Goal: Task Accomplishment & Management: Manage account settings

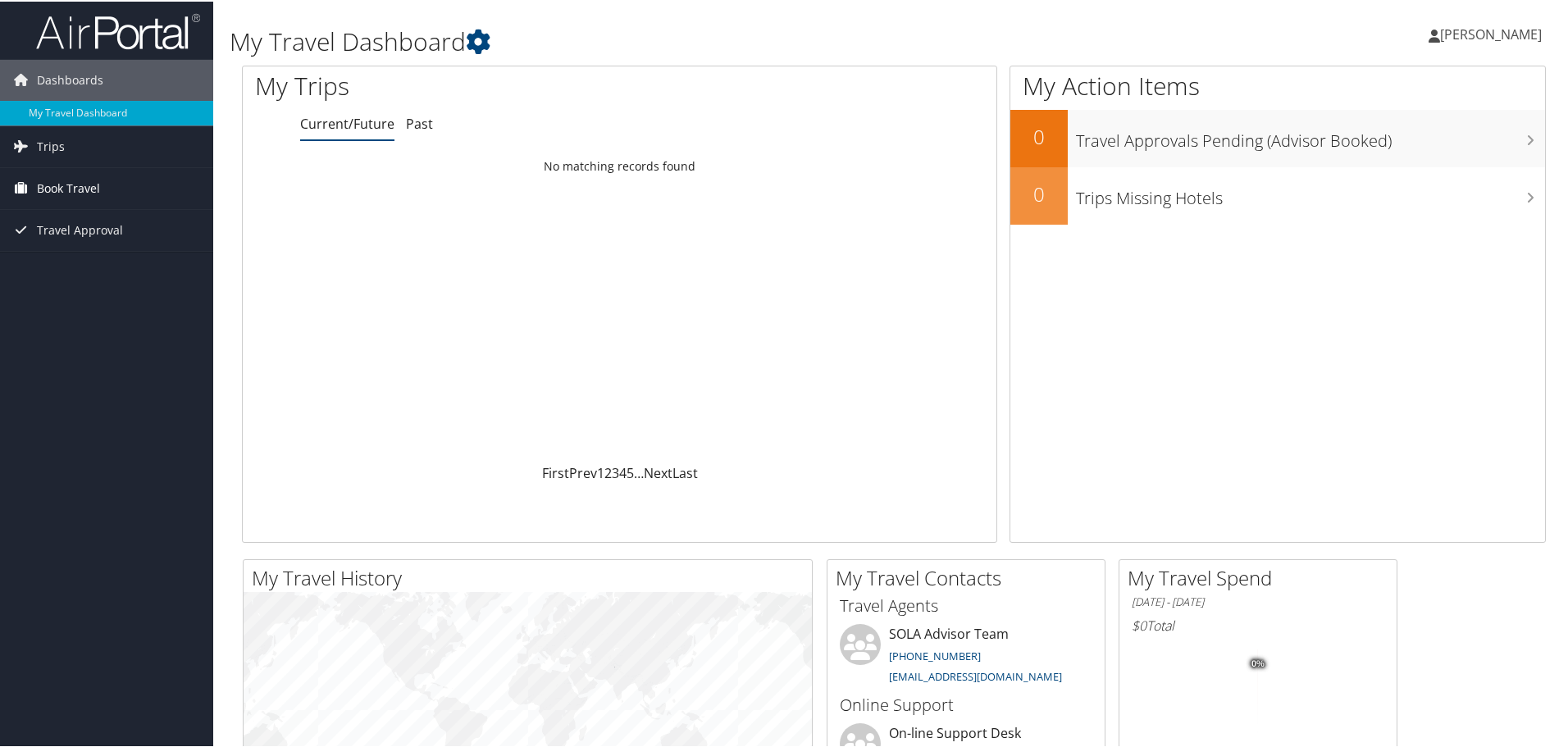
click at [46, 186] on span "Book Travel" at bounding box center [68, 187] width 63 height 41
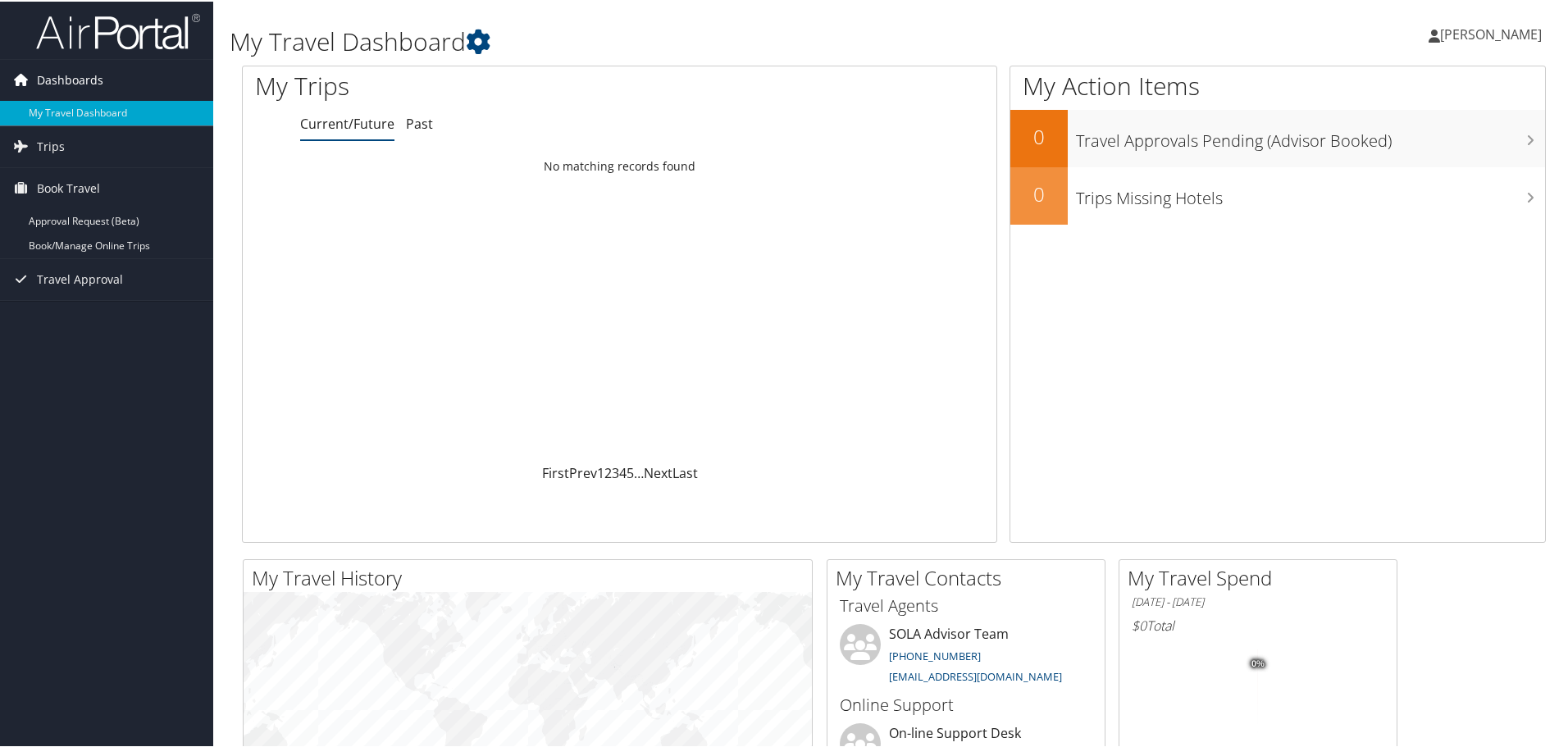
click at [45, 73] on span "Dashboards" at bounding box center [70, 78] width 67 height 41
click at [51, 109] on link "My Travel Dashboard" at bounding box center [106, 111] width 213 height 24
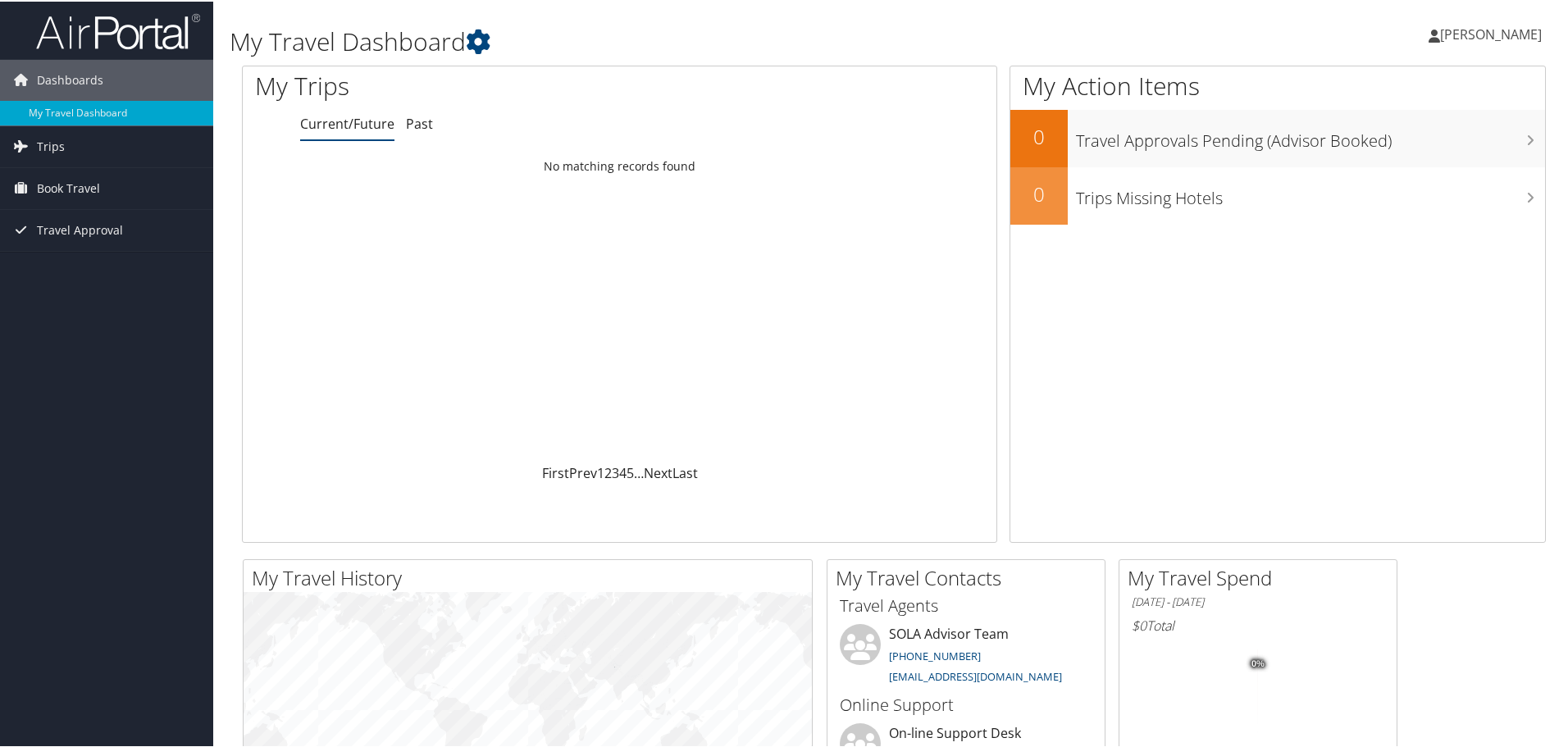
click at [1480, 28] on span "Rebecca Ratcliff" at bounding box center [1490, 32] width 102 height 18
click at [1389, 148] on link "View Travel Profile" at bounding box center [1447, 146] width 183 height 28
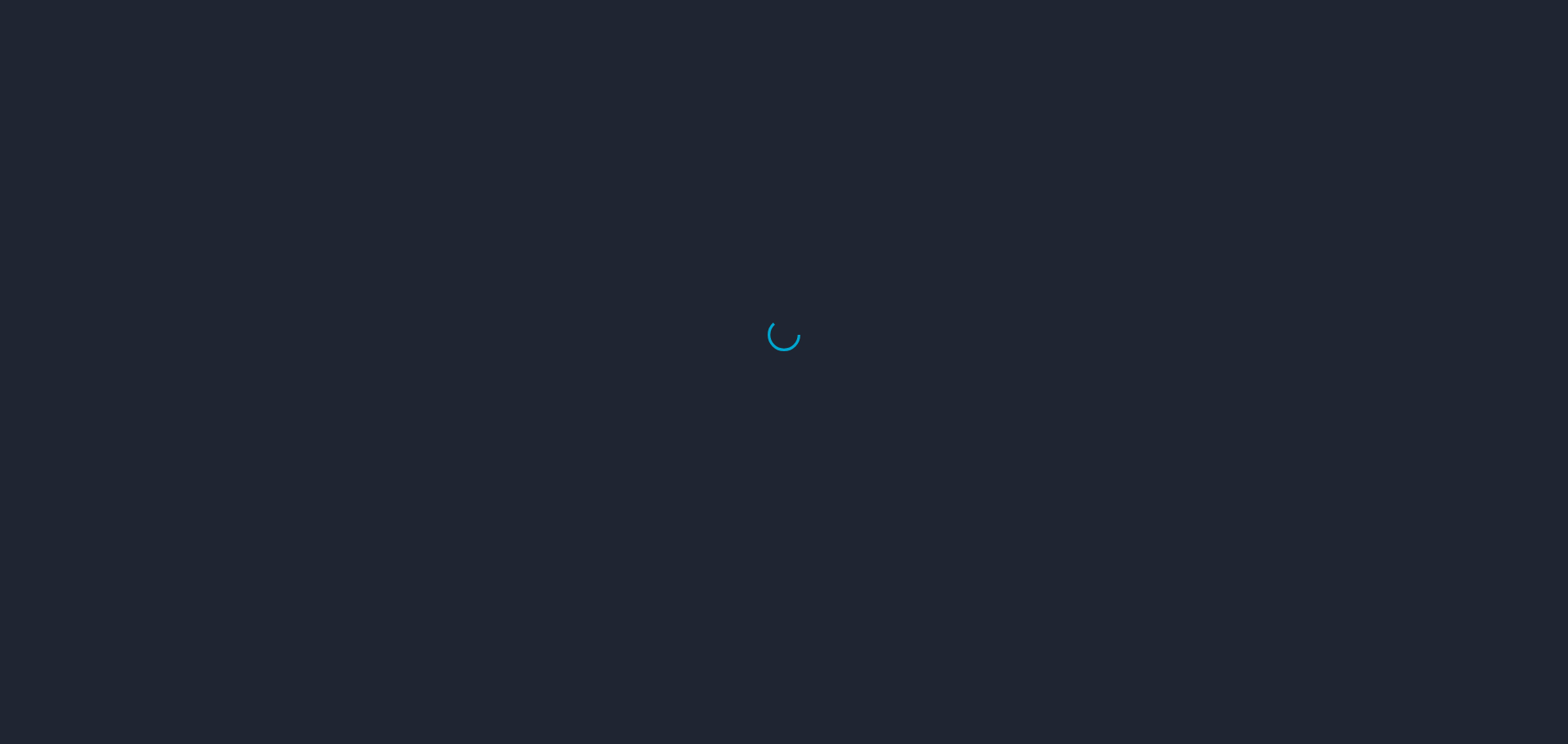
select select "US"
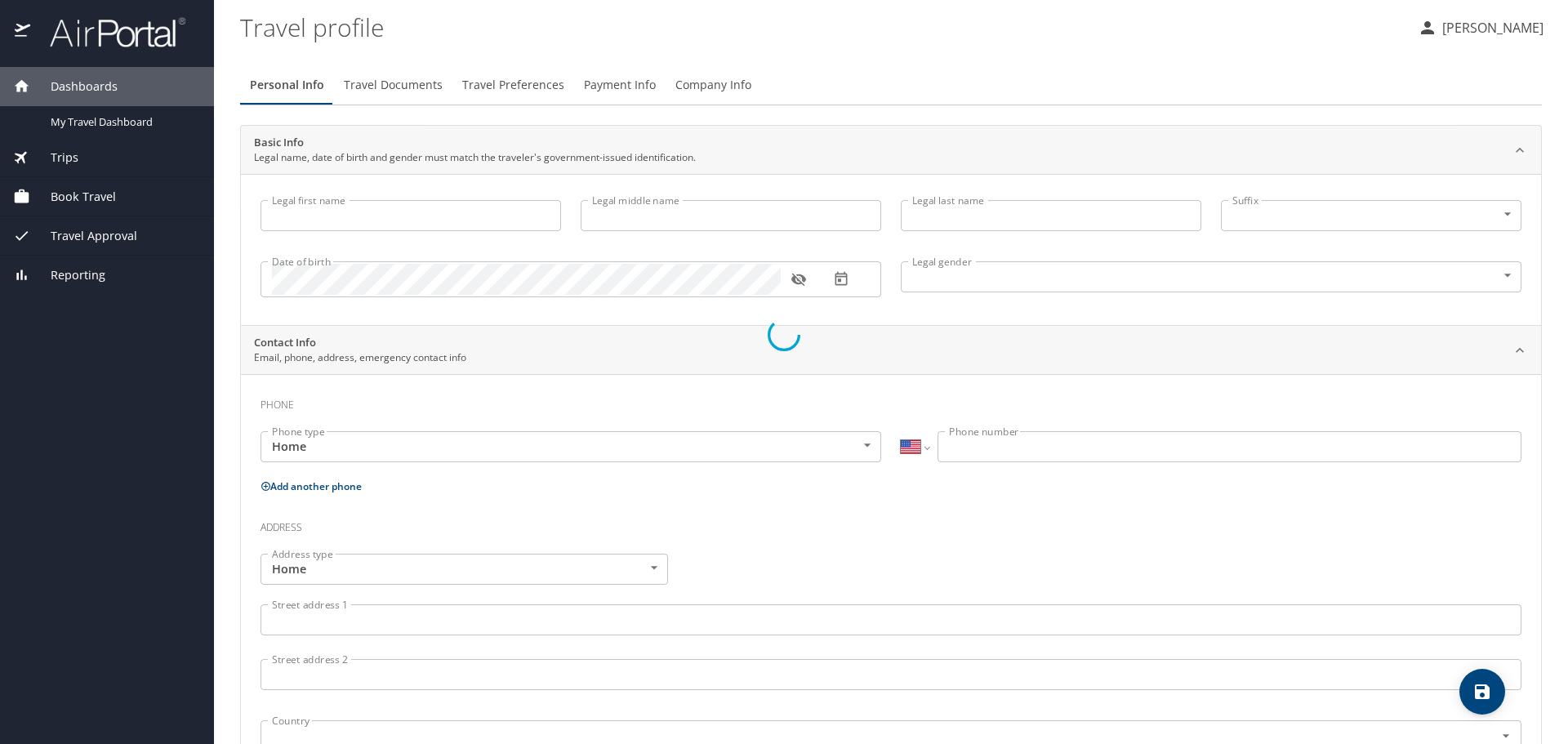
type input "Rebecca"
type input "Ratcliff"
type input "Female"
type input "Joe"
type input "Ratcliff"
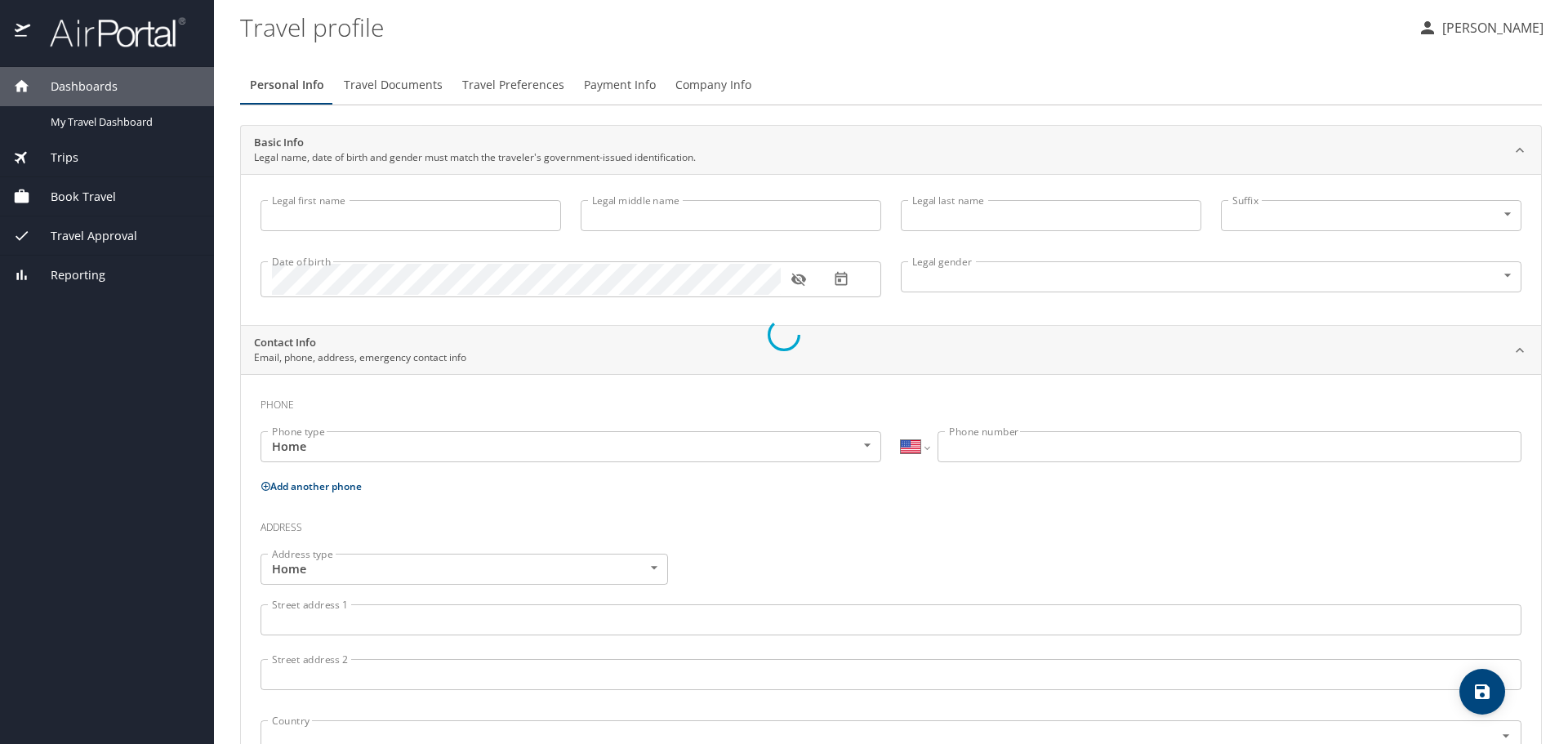
type input "(225) 721-0576"
select select "US"
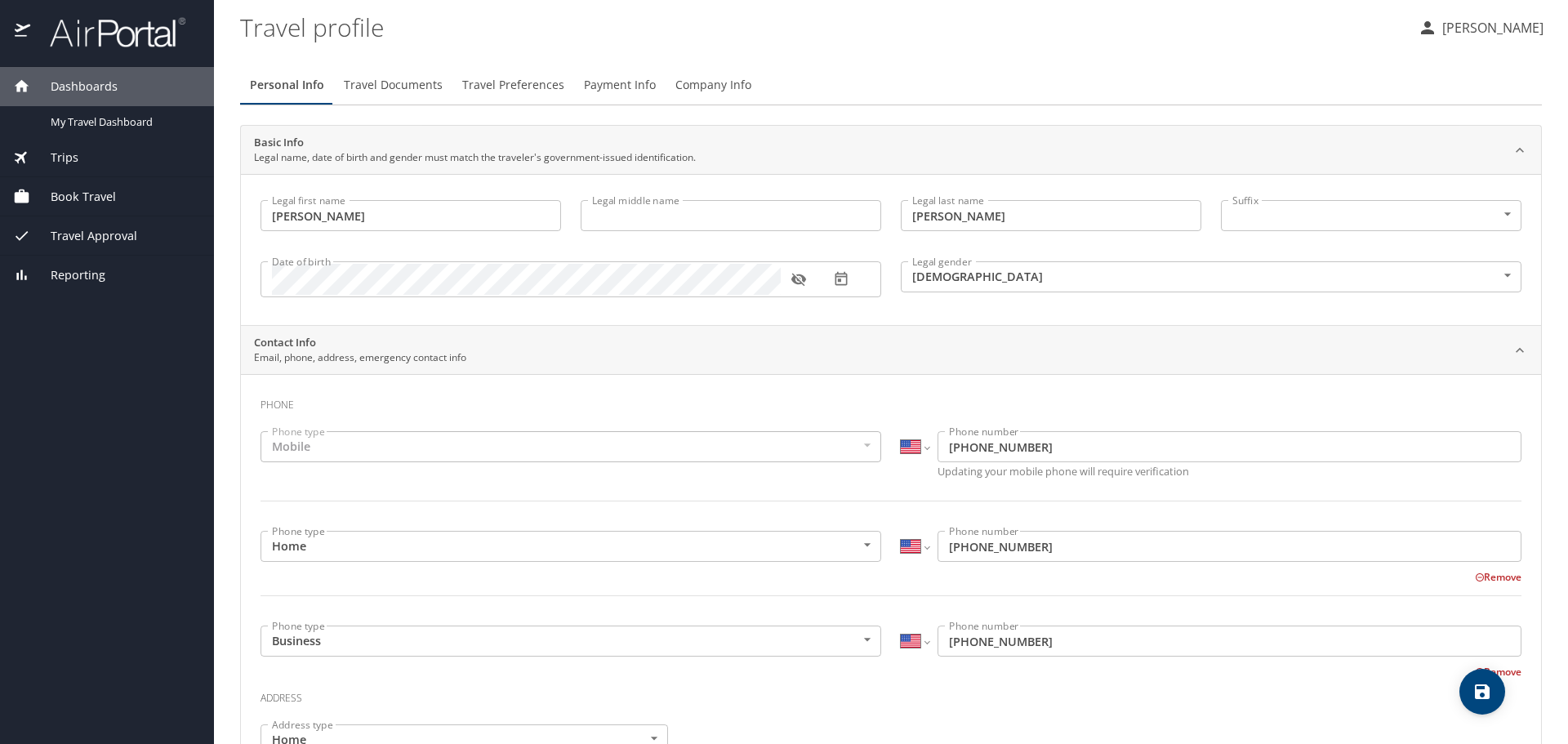
click at [383, 82] on span "Travel Documents" at bounding box center [393, 86] width 99 height 20
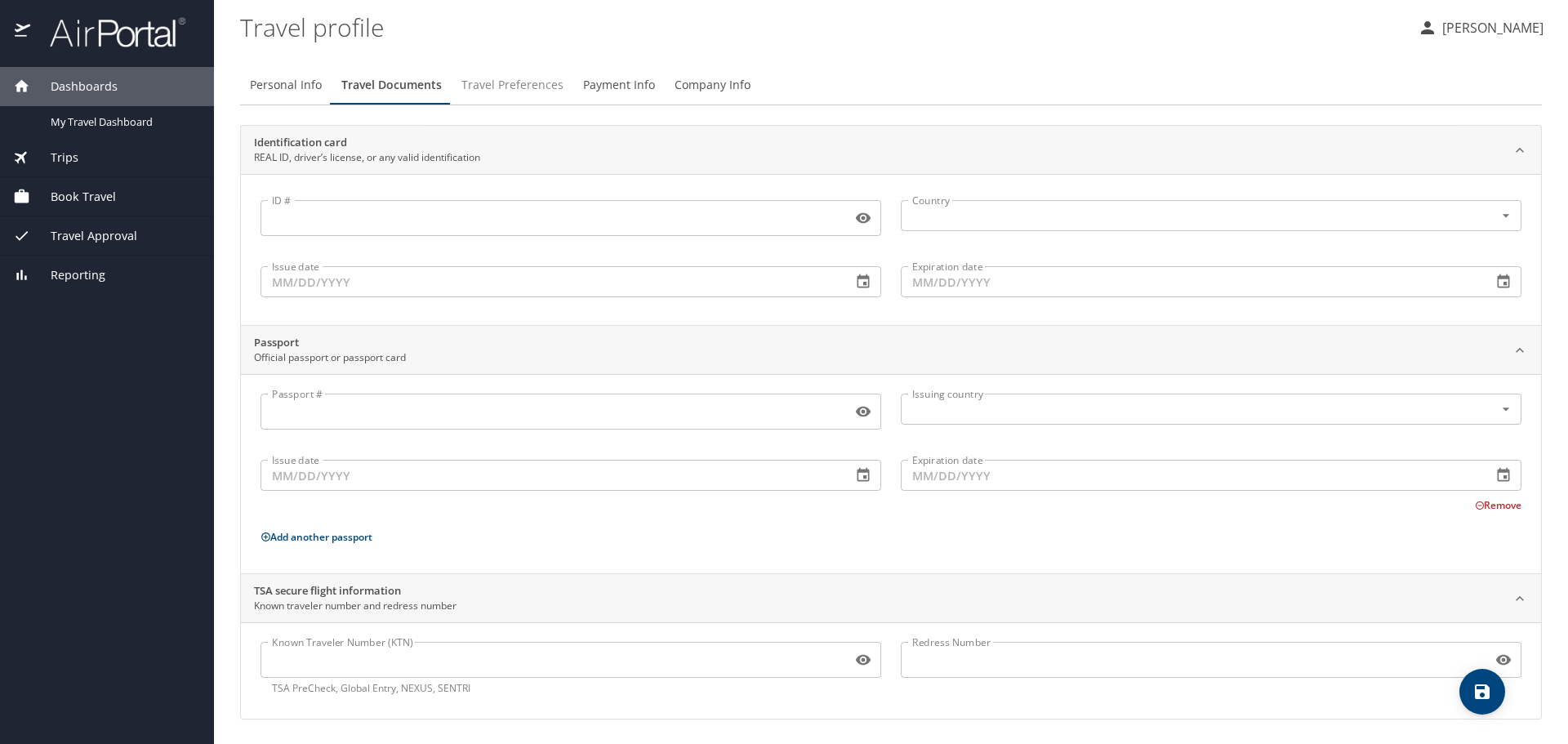
click at [524, 85] on span "Travel Preferences" at bounding box center [513, 86] width 102 height 20
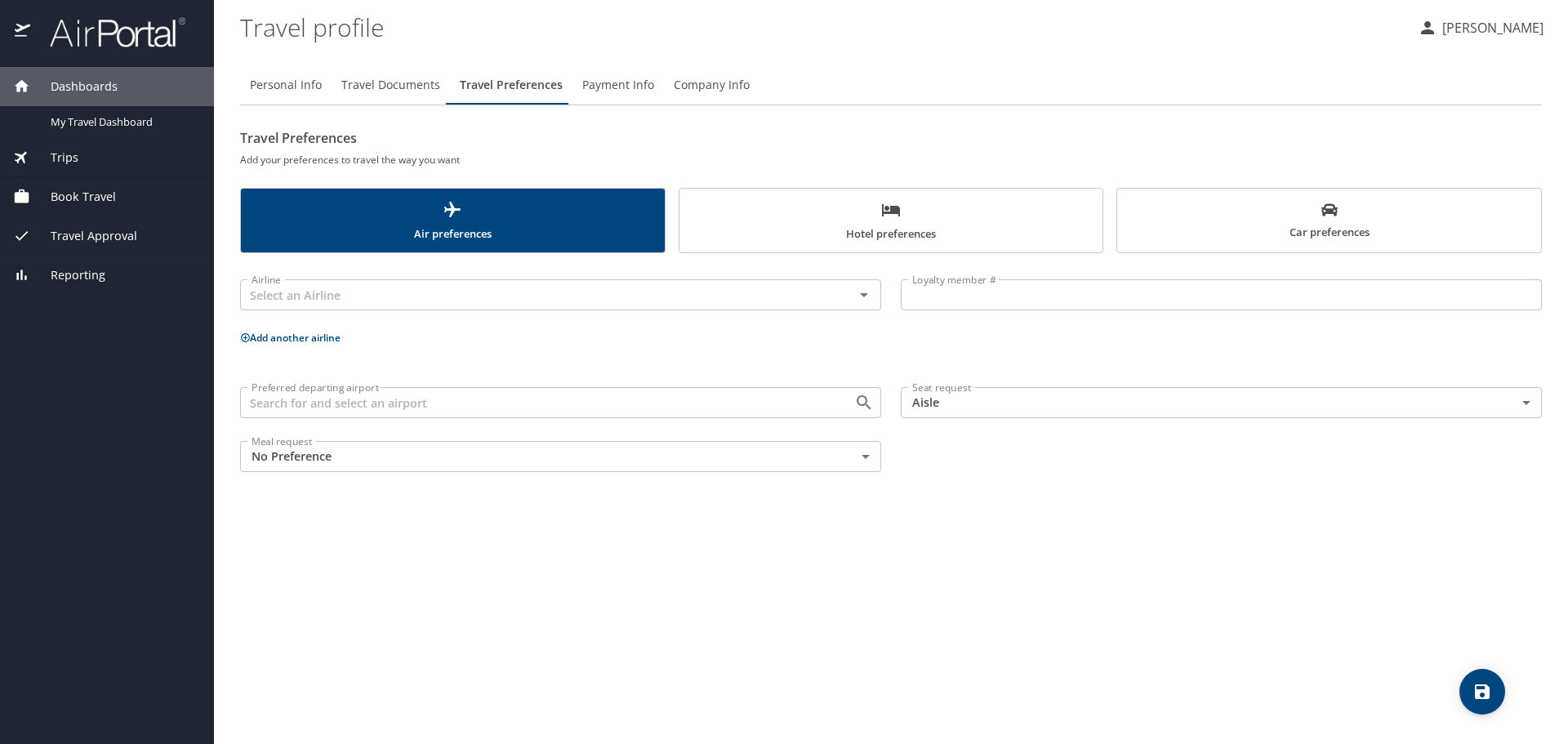
click at [623, 82] on span "Payment Info" at bounding box center [618, 86] width 72 height 20
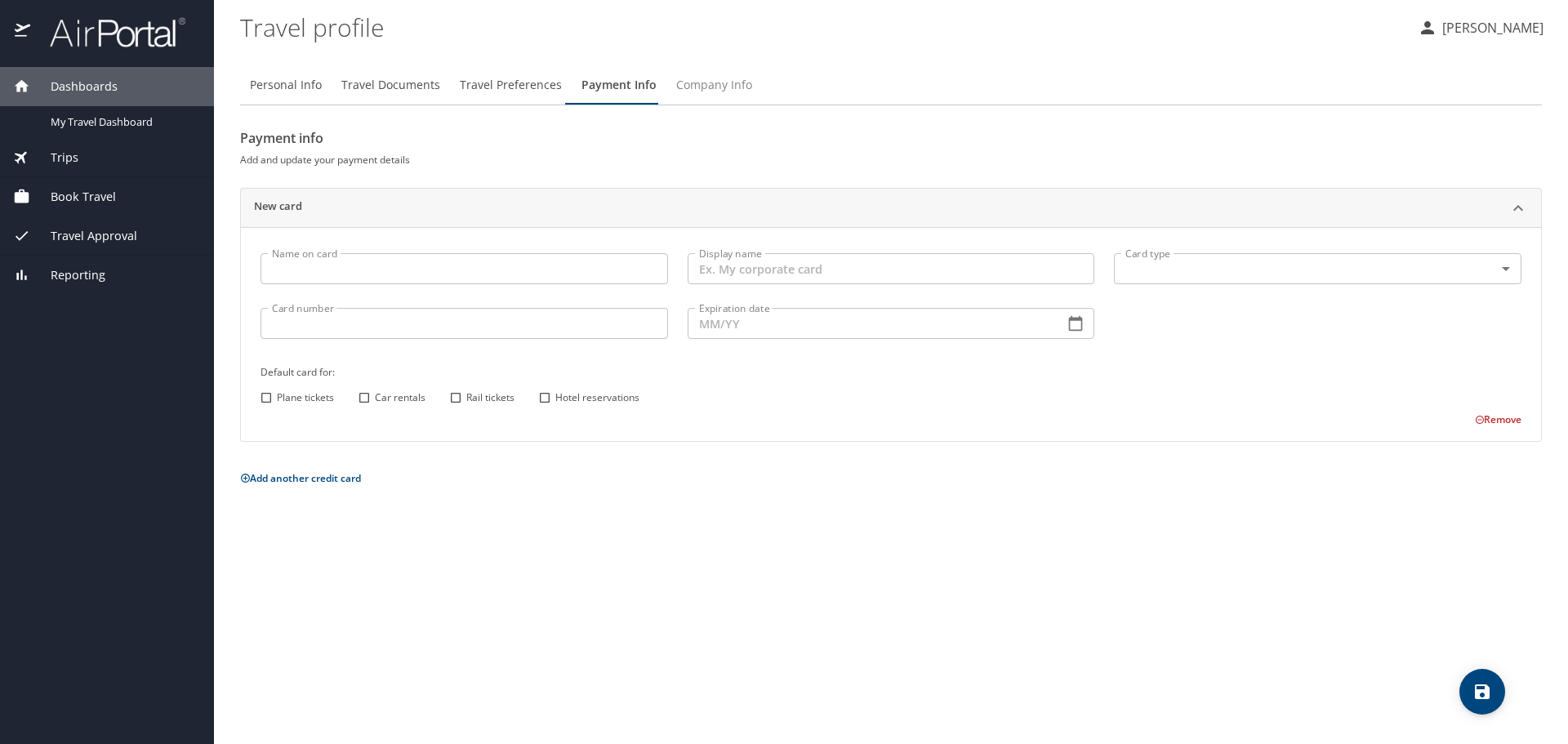
click at [725, 86] on span "Company Info" at bounding box center [714, 86] width 76 height 20
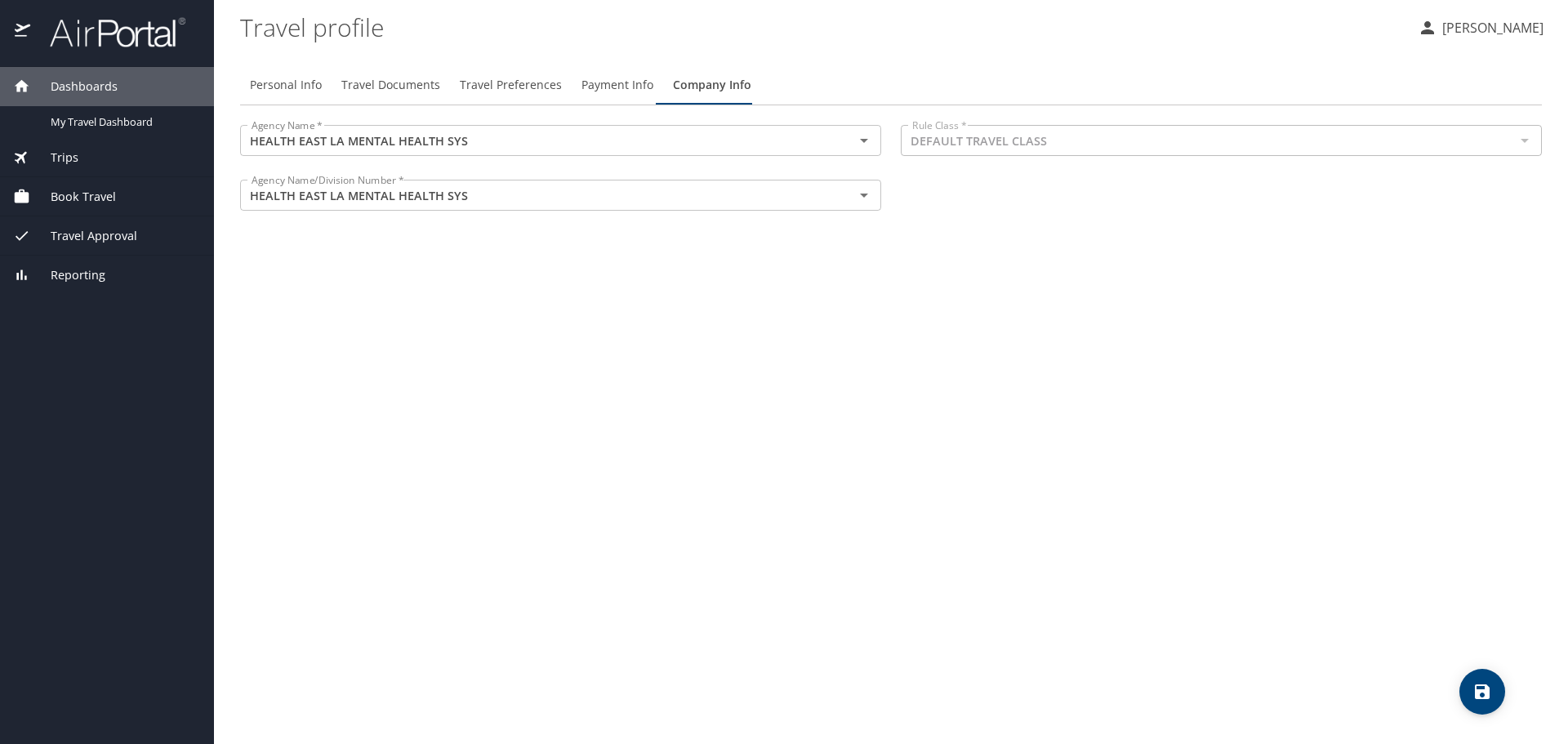
click at [1496, 23] on p "[PERSON_NAME]" at bounding box center [1490, 27] width 107 height 19
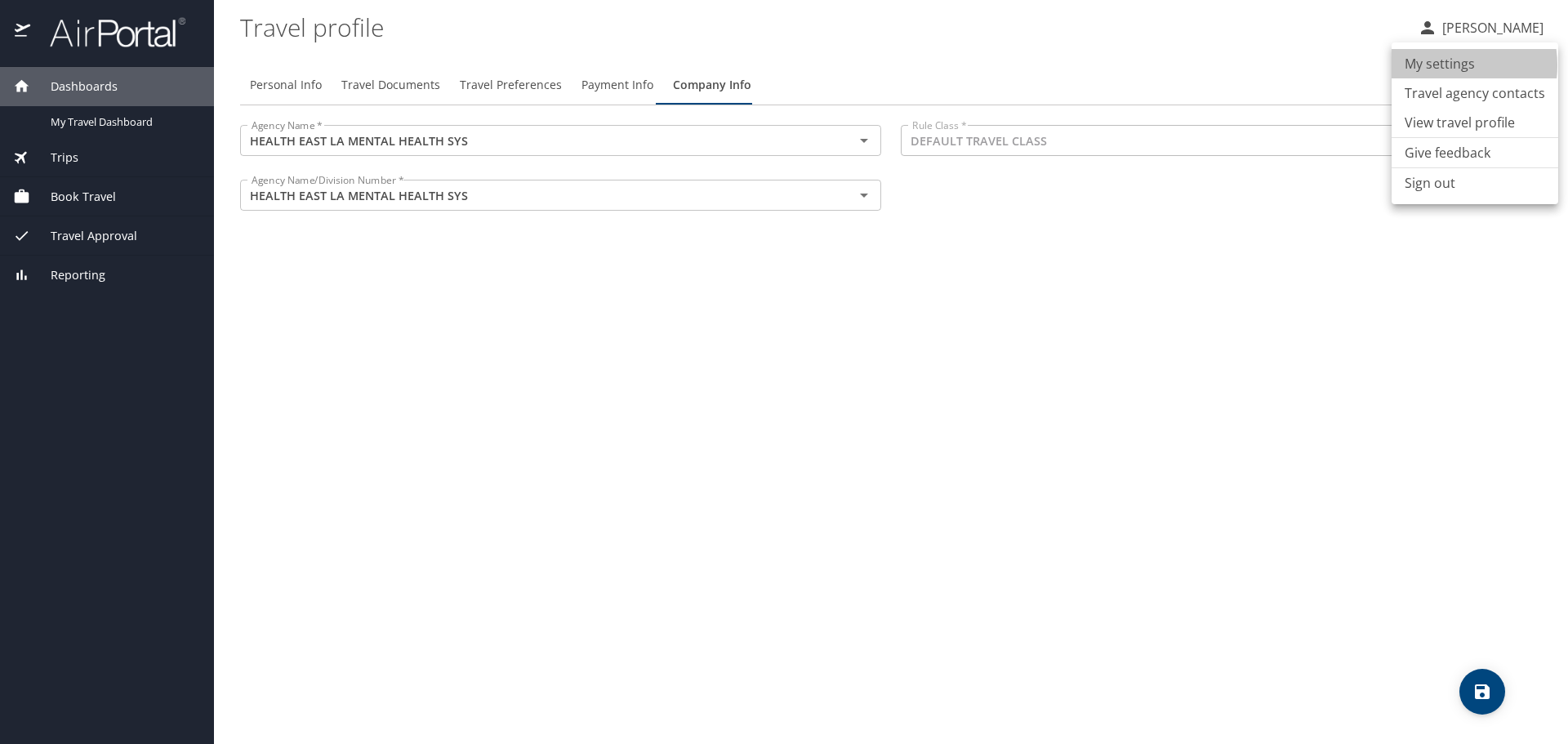
click at [1440, 65] on li "My settings" at bounding box center [1475, 63] width 167 height 29
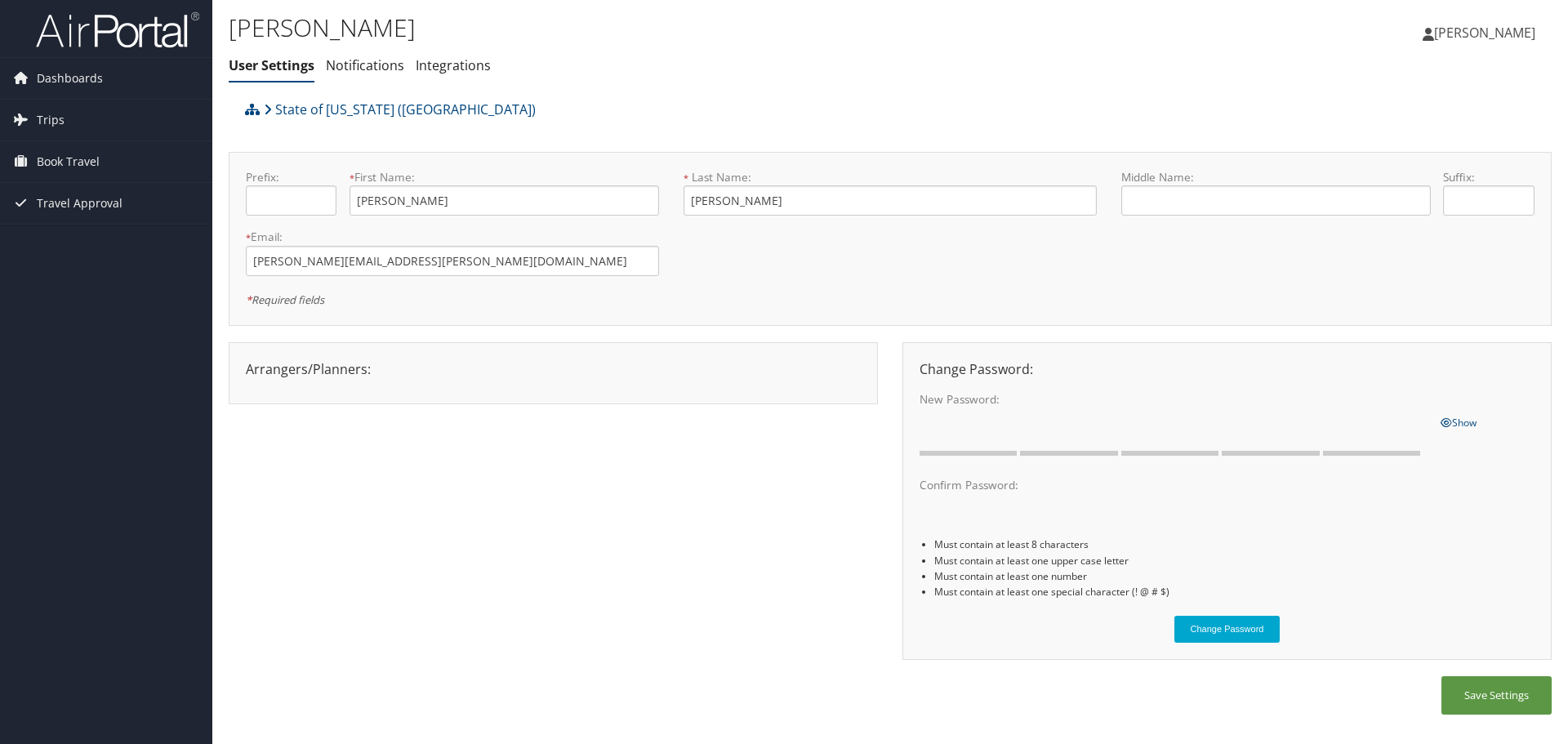
click at [341, 377] on div "Arrangers/Planners: Edit Arrangers & Planners [PERSON_NAME] [PERSON_NAME] [PERS…" at bounding box center [553, 368] width 639 height 19
drag, startPoint x: 444, startPoint y: 203, endPoint x: 392, endPoint y: 220, distance: 54.7
click at [323, 192] on div "Prefix: * First Name: [PERSON_NAME] This field is required" at bounding box center [452, 199] width 438 height 60
type input "april"
type input "[PERSON_NAME]"
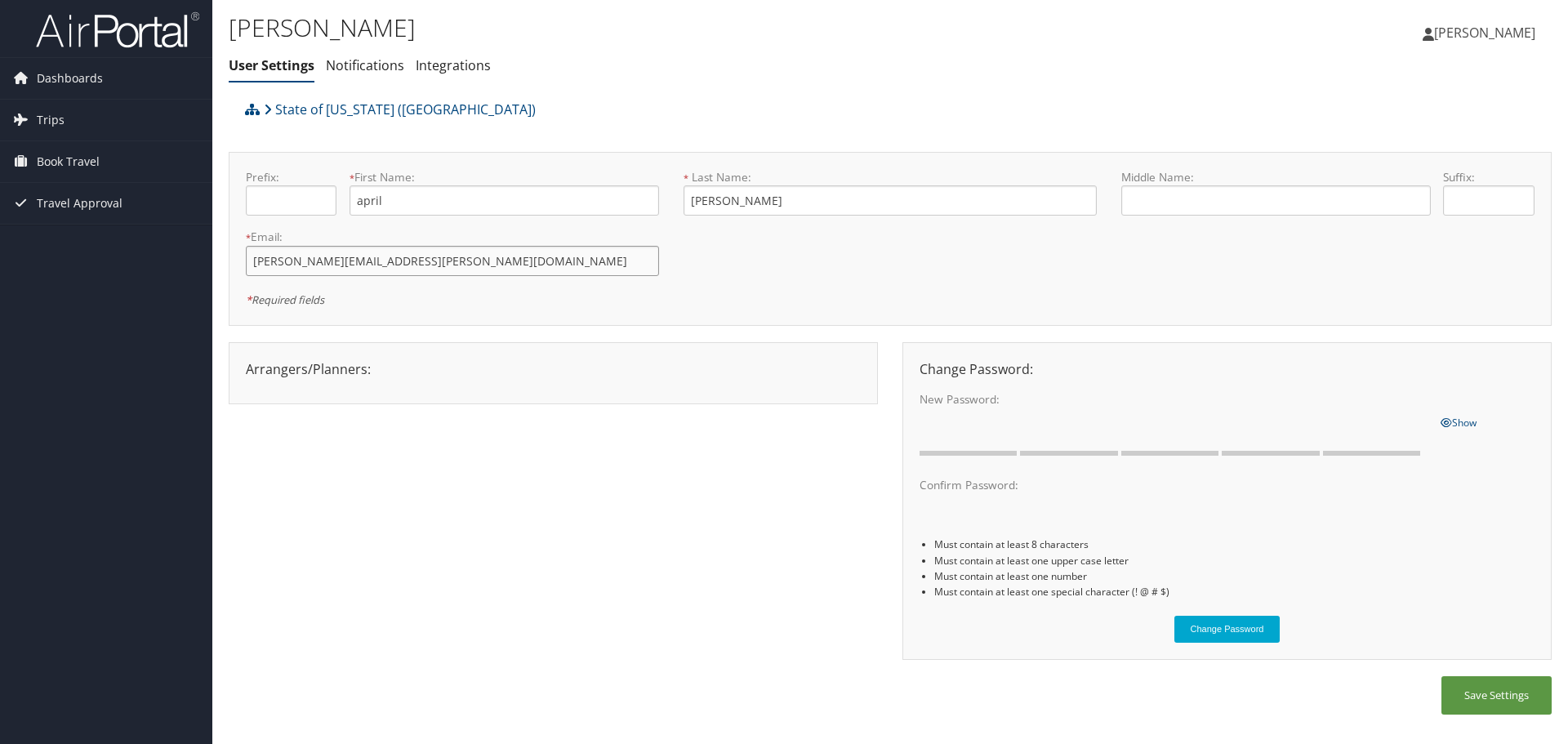
drag, startPoint x: 398, startPoint y: 268, endPoint x: 182, endPoint y: 267, distance: 216.0
click at [182, 267] on div "Dashboards My Travel Dashboard Trips Current/Future Trips Past Trips Trips Miss…" at bounding box center [784, 372] width 1568 height 744
drag, startPoint x: 380, startPoint y: 262, endPoint x: 119, endPoint y: 262, distance: 261.0
click at [119, 262] on div "Dashboards My Travel Dashboard Trips Current/Future Trips Past Trips Trips Miss…" at bounding box center [784, 372] width 1568 height 744
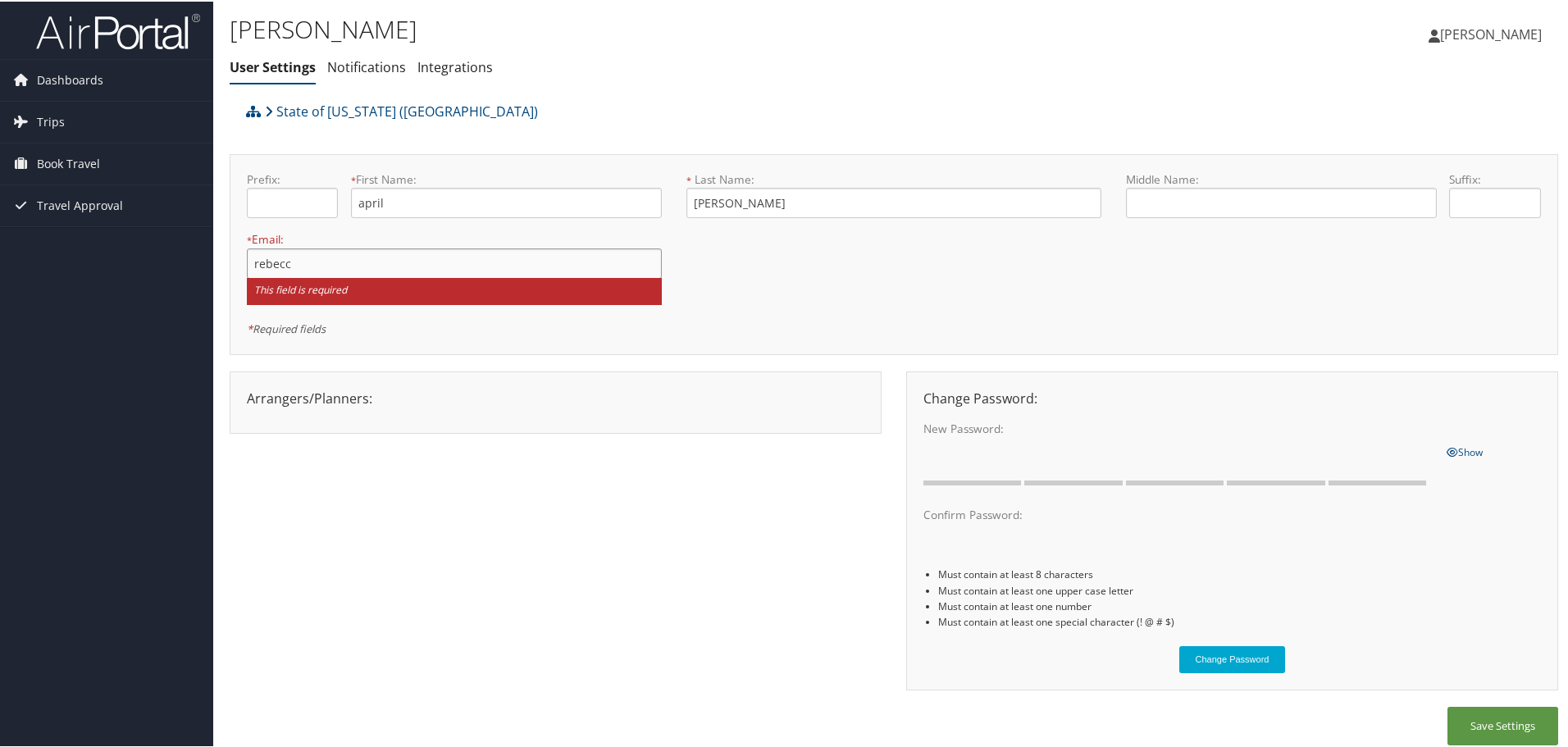
type input "rebecca.ratcliff@la.gov"
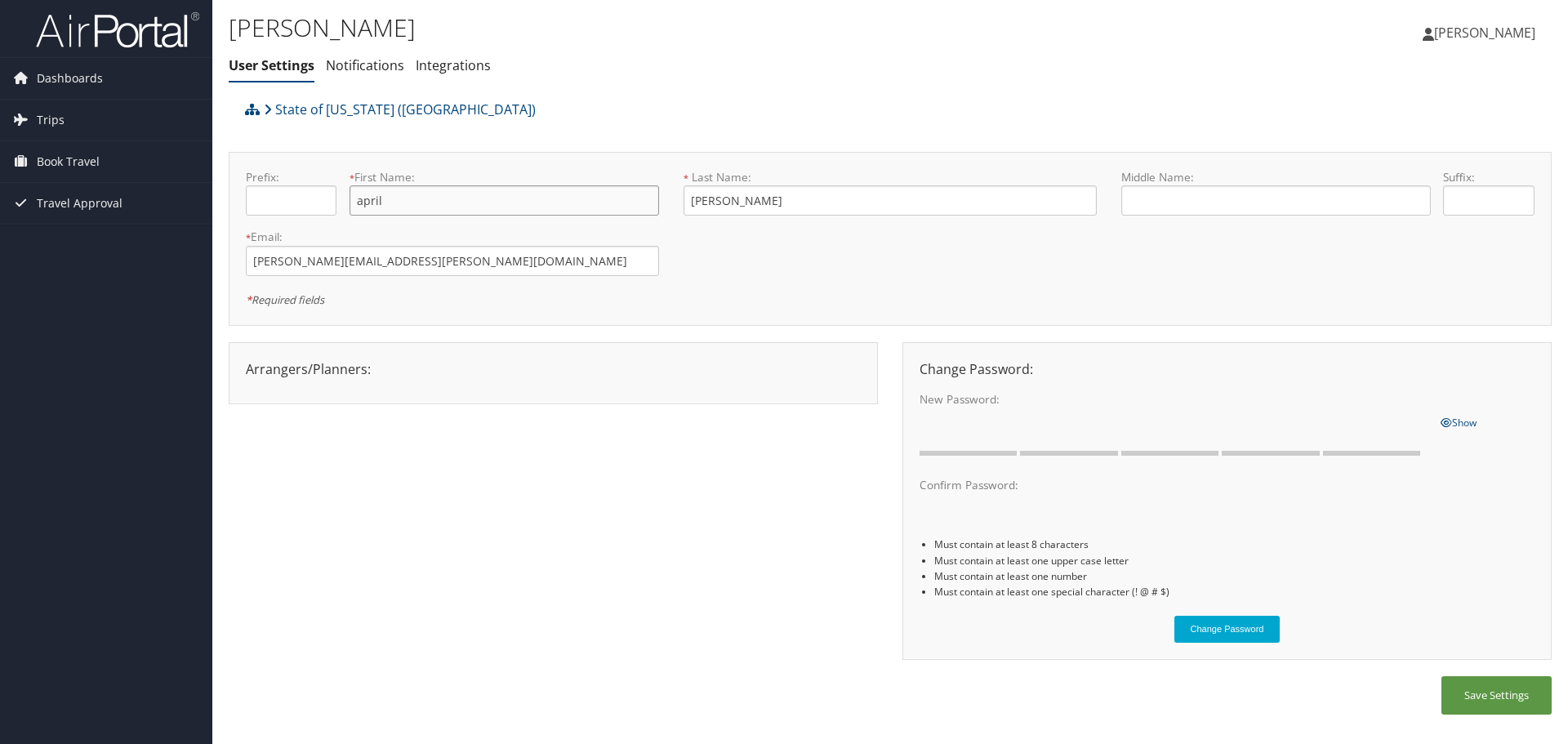
drag, startPoint x: 475, startPoint y: 197, endPoint x: 272, endPoint y: 197, distance: 203.0
click at [272, 197] on div "Prefix: * First Name: april This field is required" at bounding box center [452, 199] width 438 height 60
type input "r"
type input "Rebecca"
type input "Ratcliff"
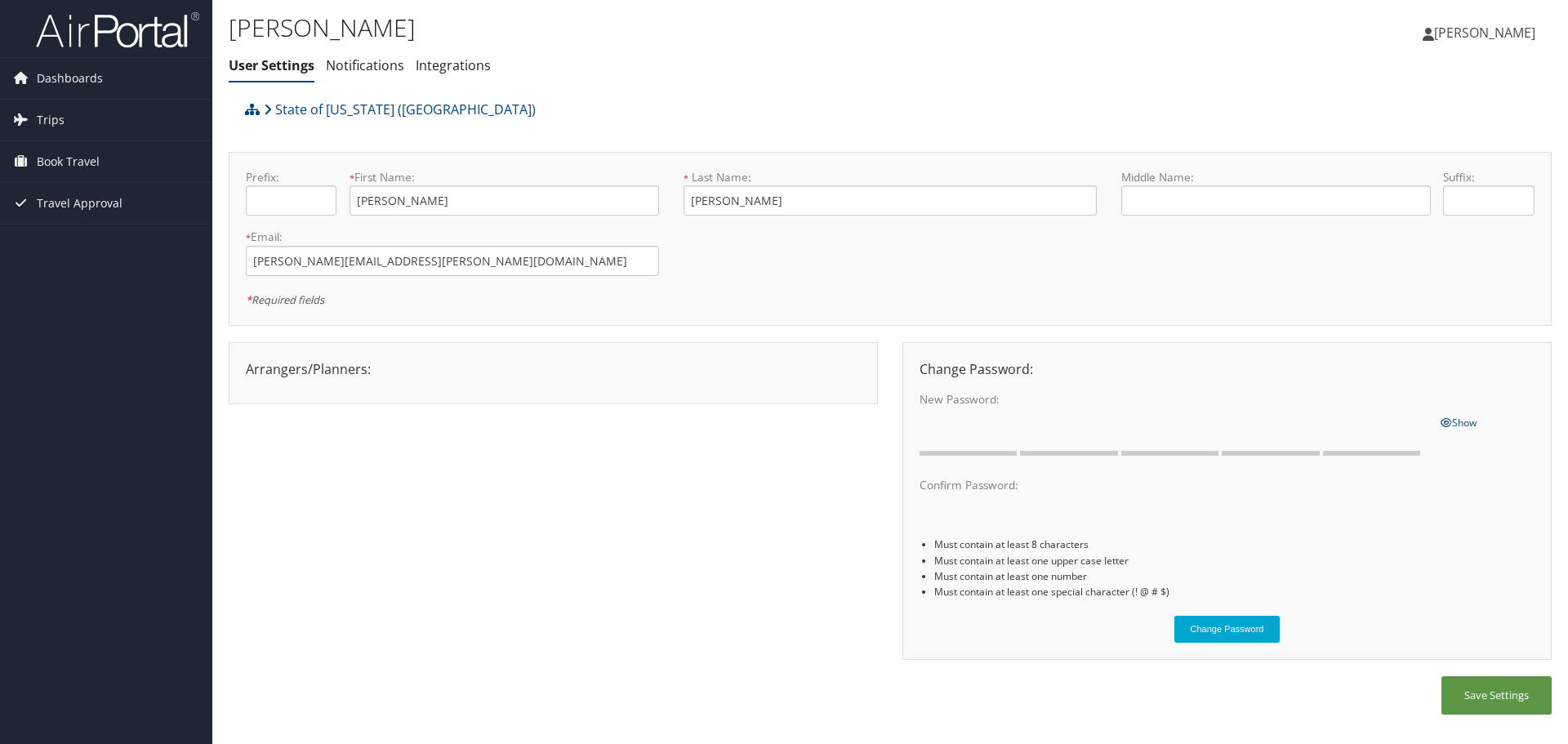
click at [1514, 31] on span "[PERSON_NAME]" at bounding box center [1484, 32] width 102 height 18
click at [55, 163] on span "Book Travel" at bounding box center [68, 161] width 63 height 41
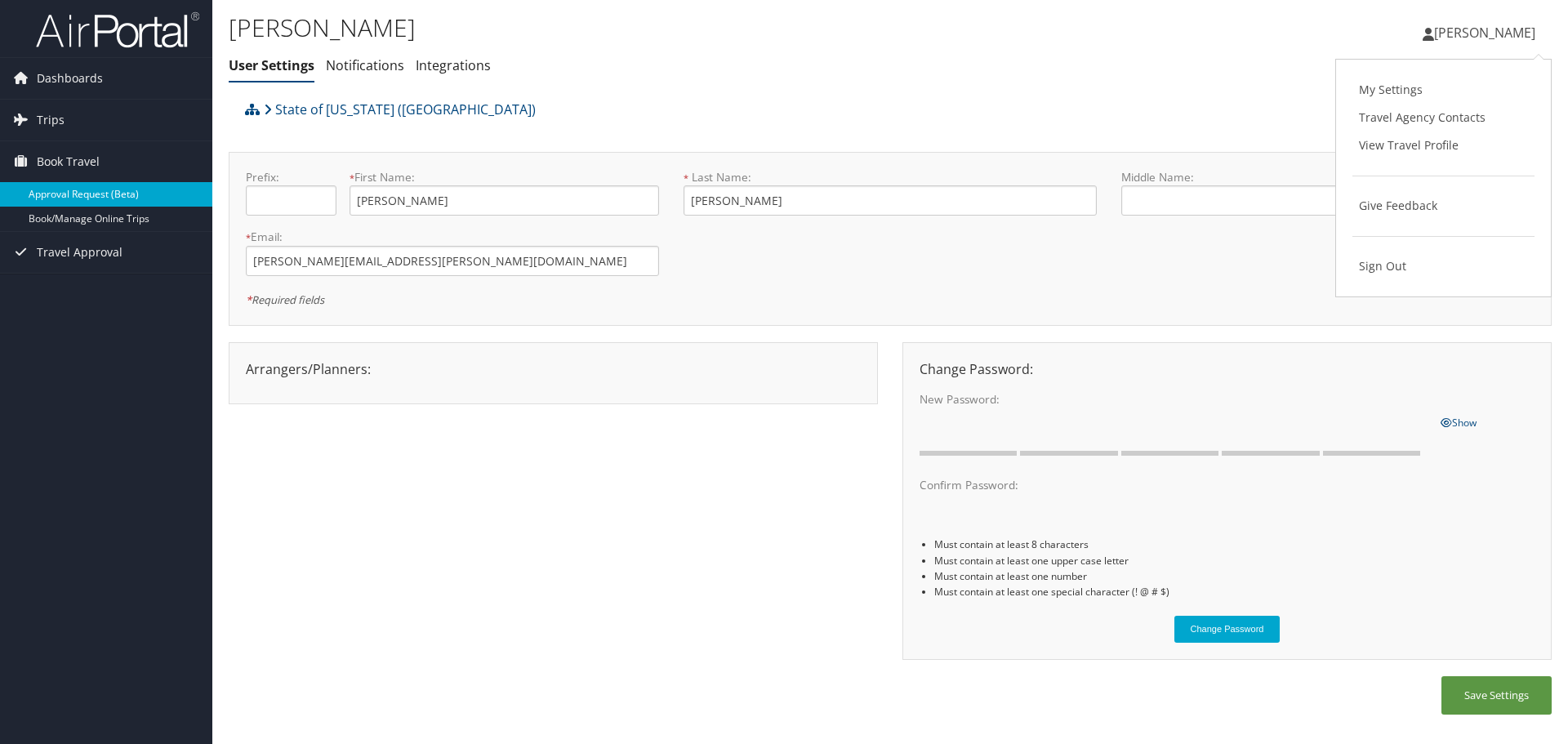
click at [80, 198] on link "Approval Request (Beta)" at bounding box center [106, 194] width 212 height 24
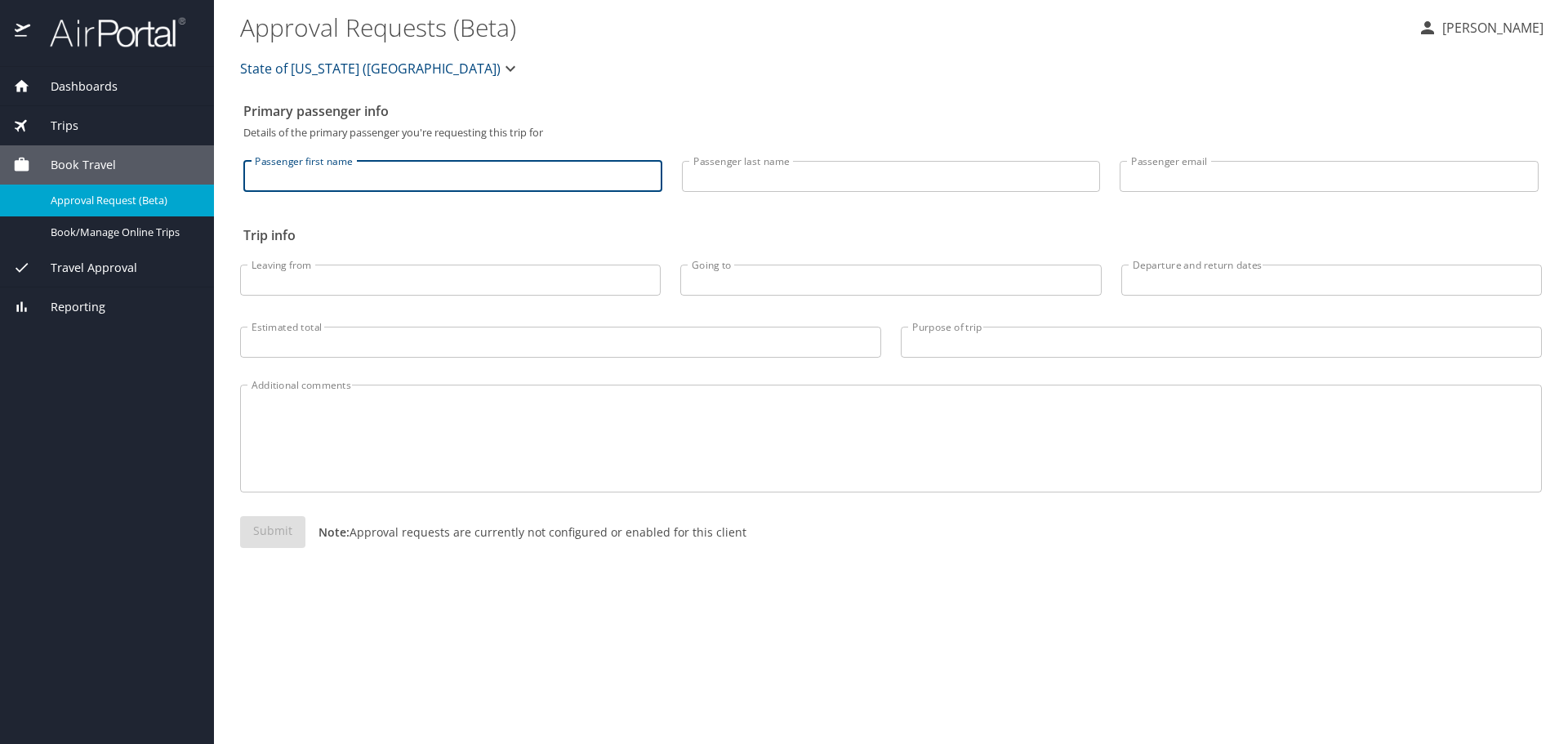
click at [349, 177] on input "Passenger first name" at bounding box center [452, 176] width 419 height 31
type input "april"
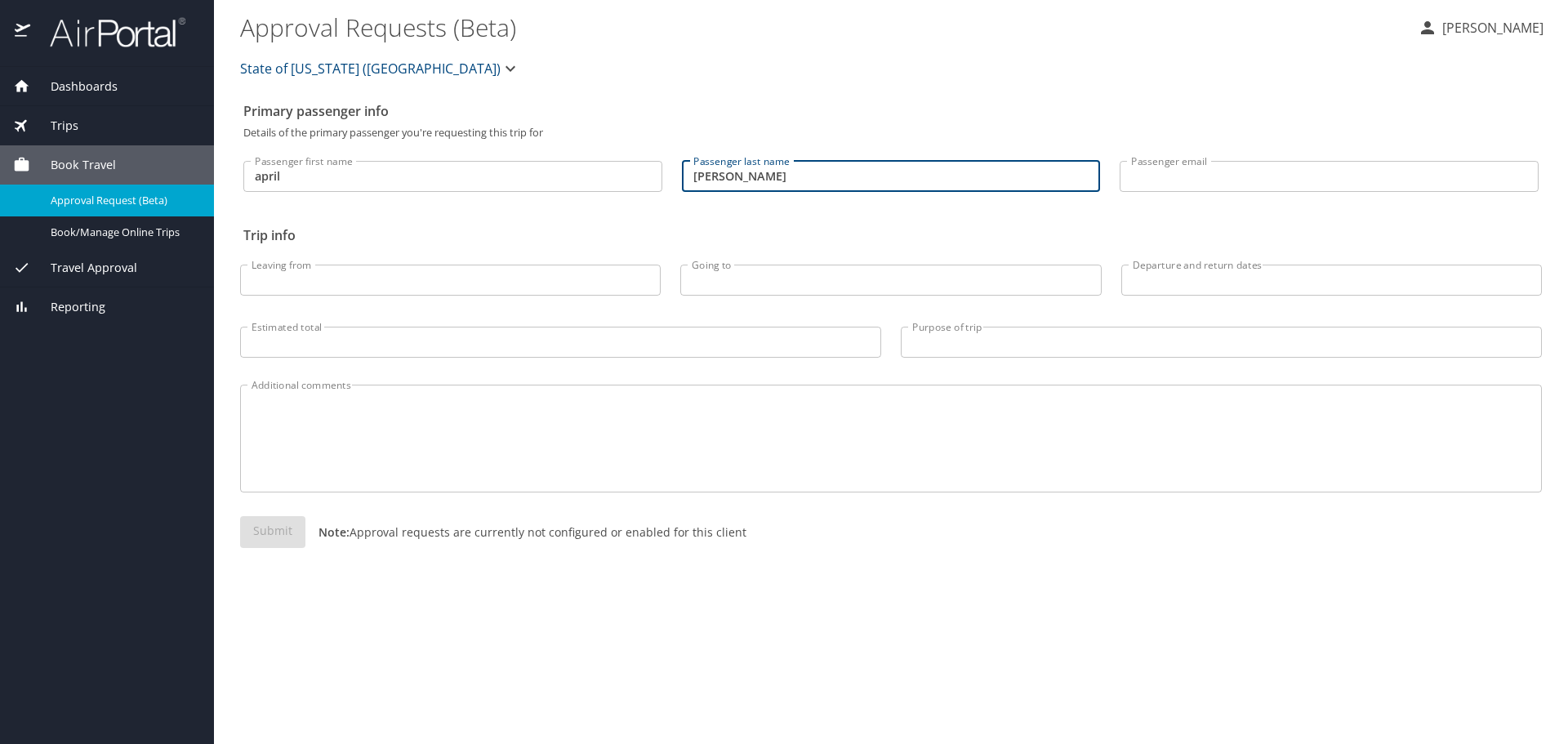
type input "david"
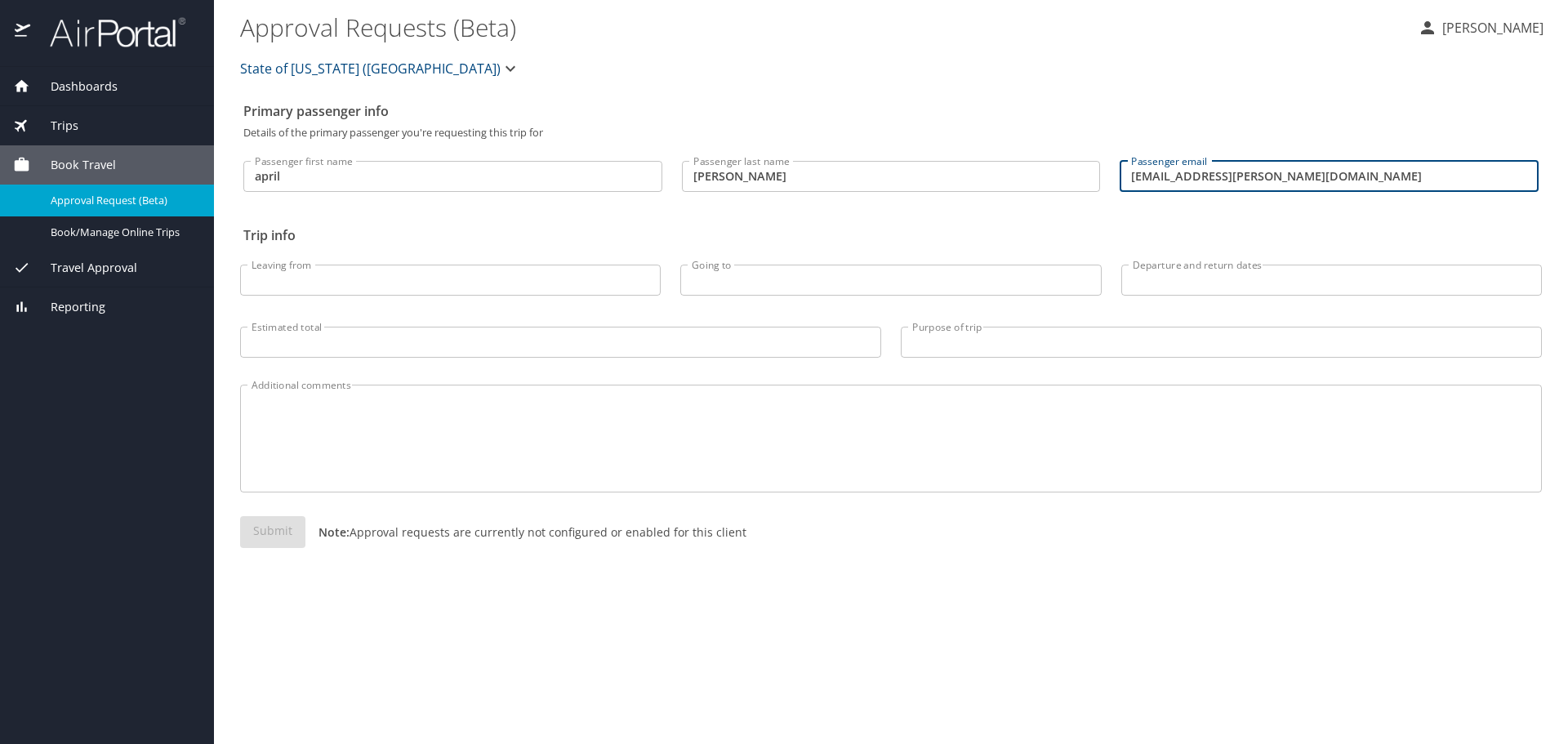
type input "april.david@la.gov"
click at [56, 124] on span "Trips" at bounding box center [54, 125] width 48 height 18
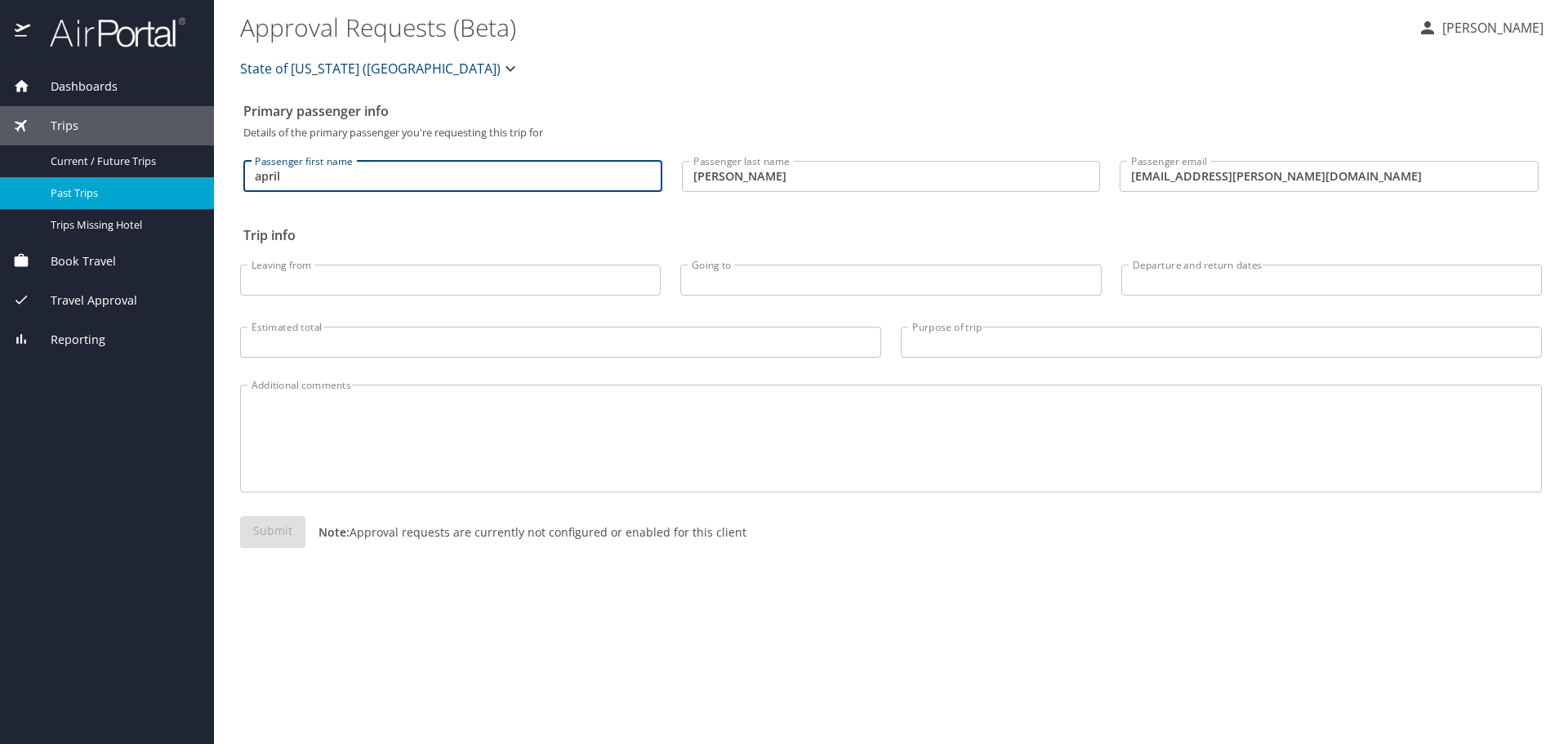
drag, startPoint x: 385, startPoint y: 179, endPoint x: 190, endPoint y: 187, distance: 195.2
click at [190, 187] on div "Dashboards My Travel Dashboard Trips Current / Future Trips Past Trips Trips Mi…" at bounding box center [784, 372] width 1568 height 744
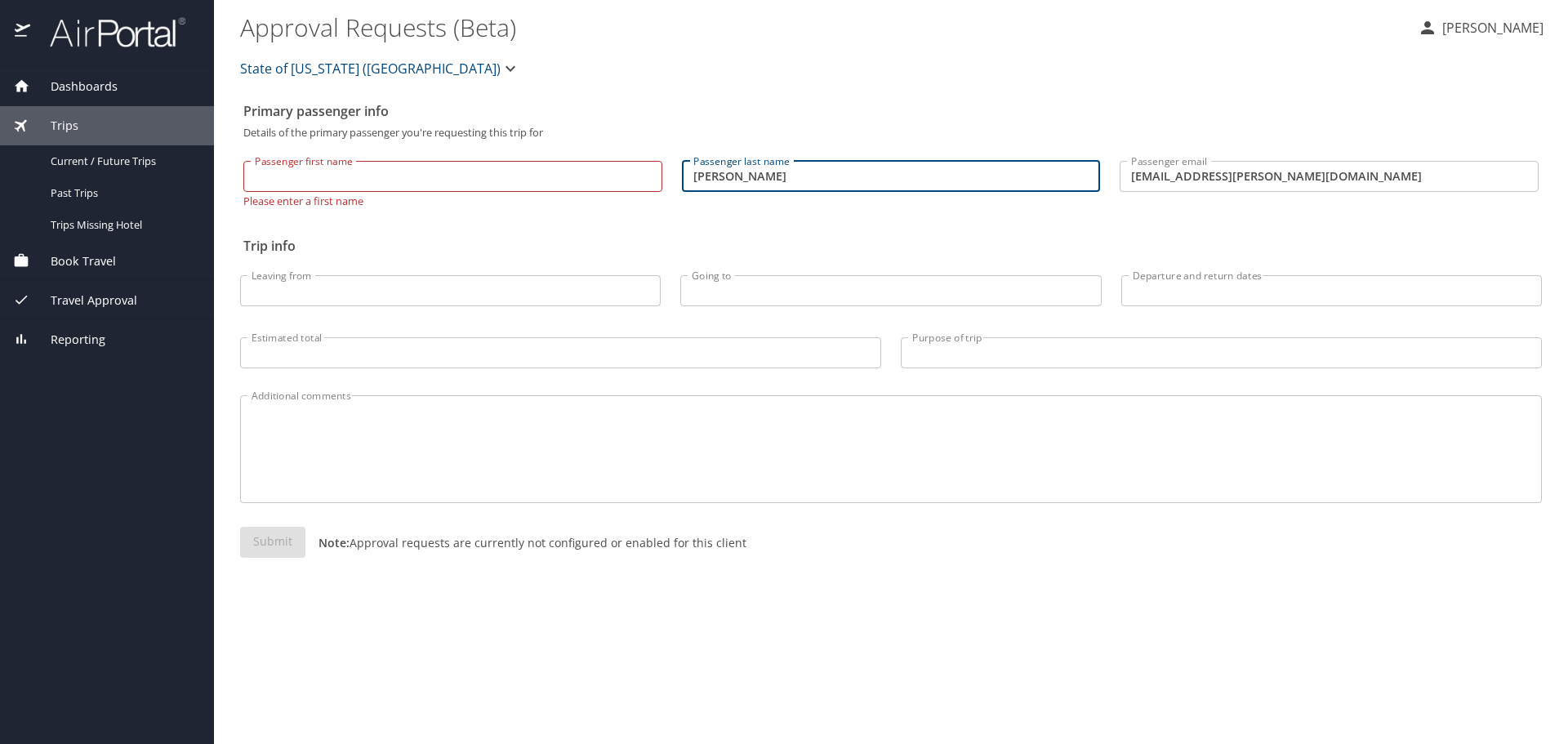
drag, startPoint x: 750, startPoint y: 173, endPoint x: 623, endPoint y: 181, distance: 127.3
click at [623, 181] on div "Passenger first name Passenger first name Please enter a first name Passenger l…" at bounding box center [890, 177] width 1315 height 78
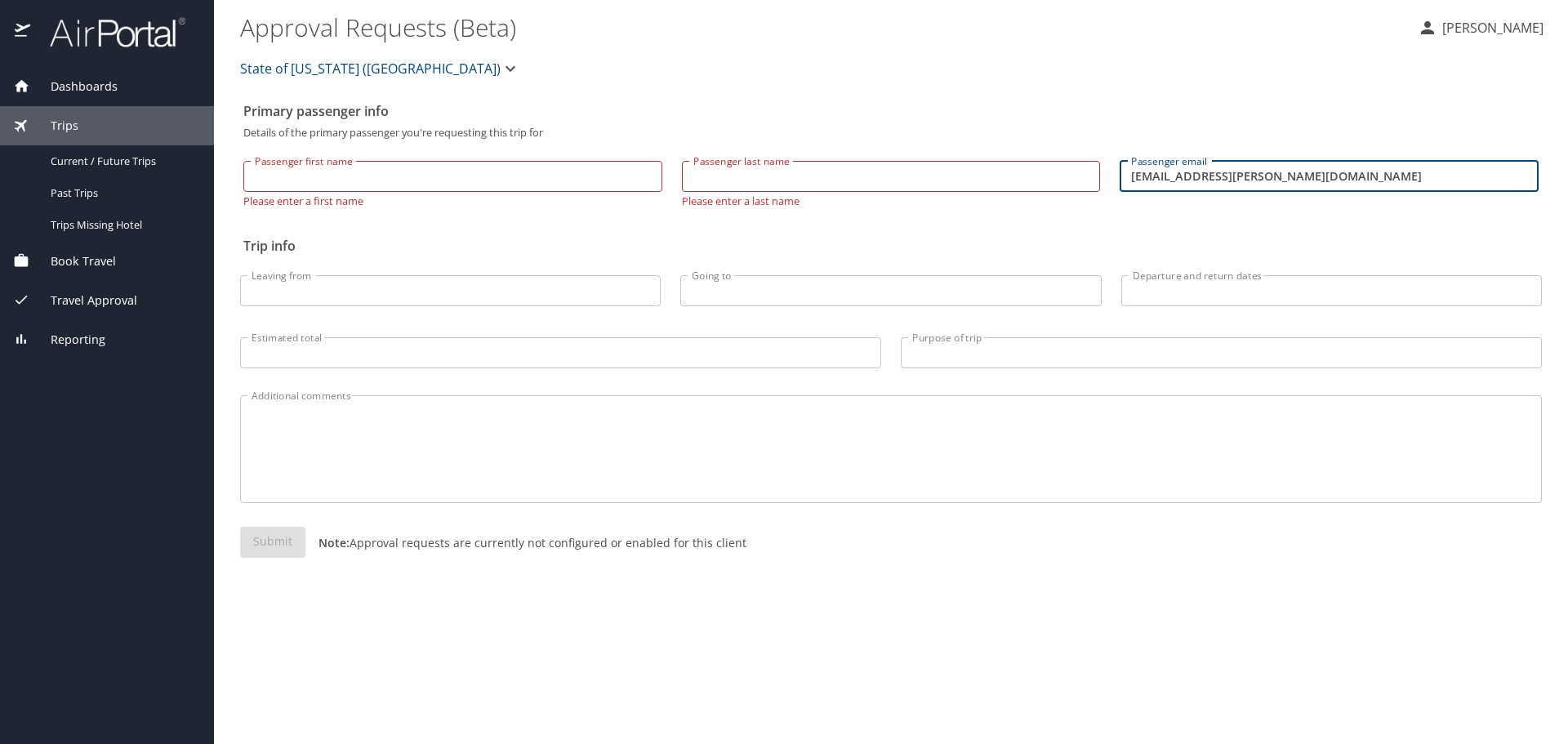
drag, startPoint x: 1281, startPoint y: 179, endPoint x: 1071, endPoint y: 191, distance: 210.3
click at [1071, 191] on div "Passenger first name Passenger first name Please enter a first name Passenger l…" at bounding box center [890, 177] width 1315 height 78
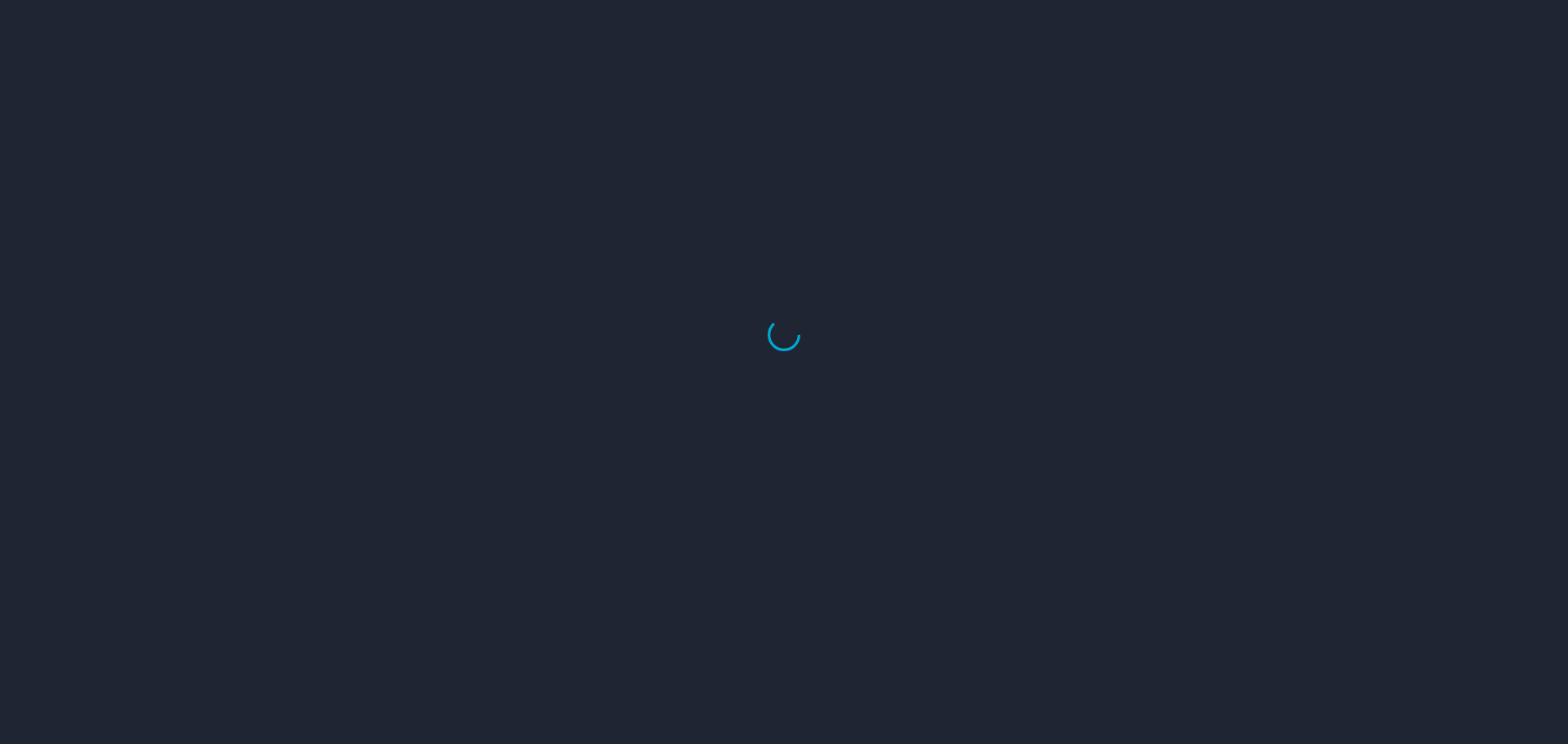
select select "US"
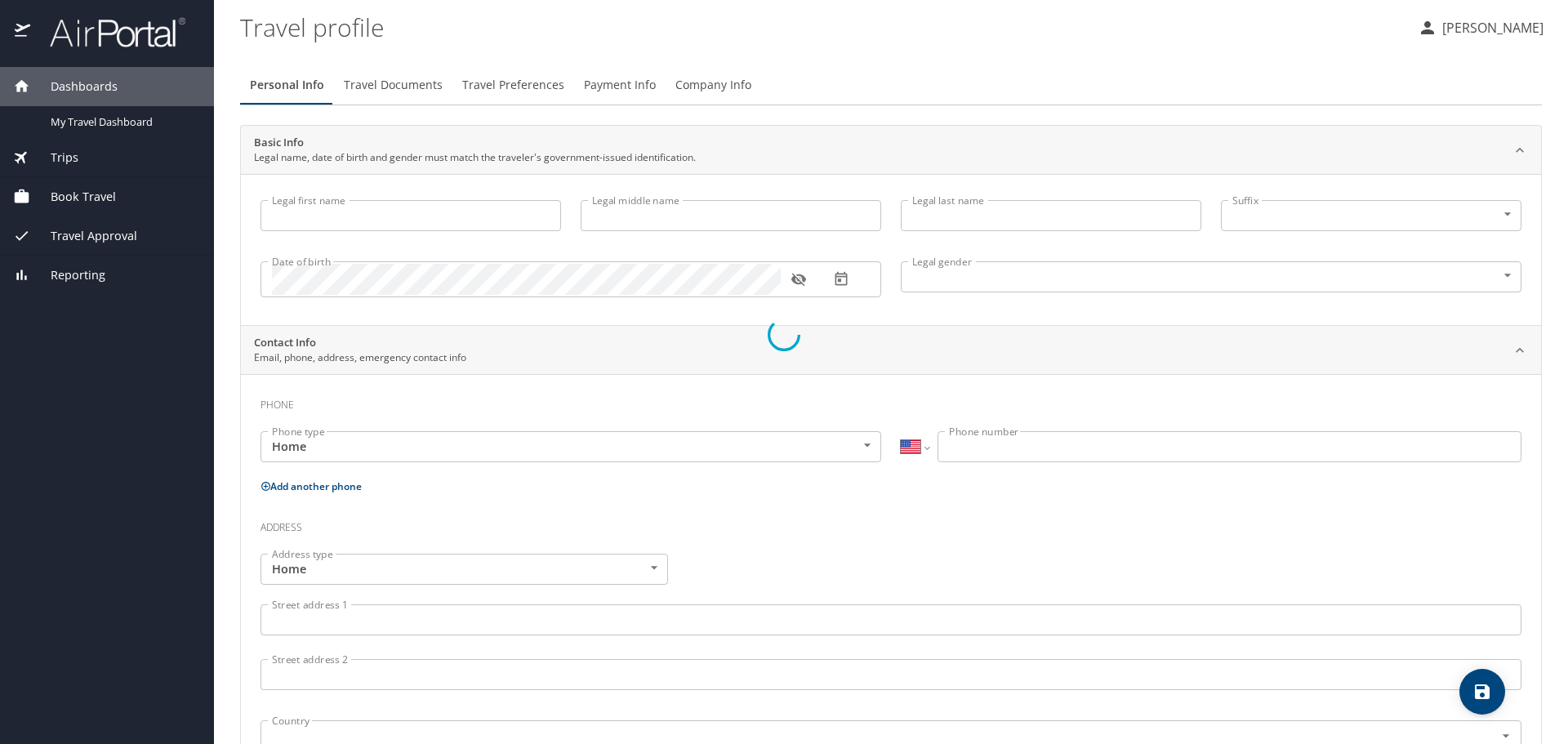
type input "Rebecca"
type input "Ratcliff"
type input "Female"
type input "Joe"
type input "Ratcliff"
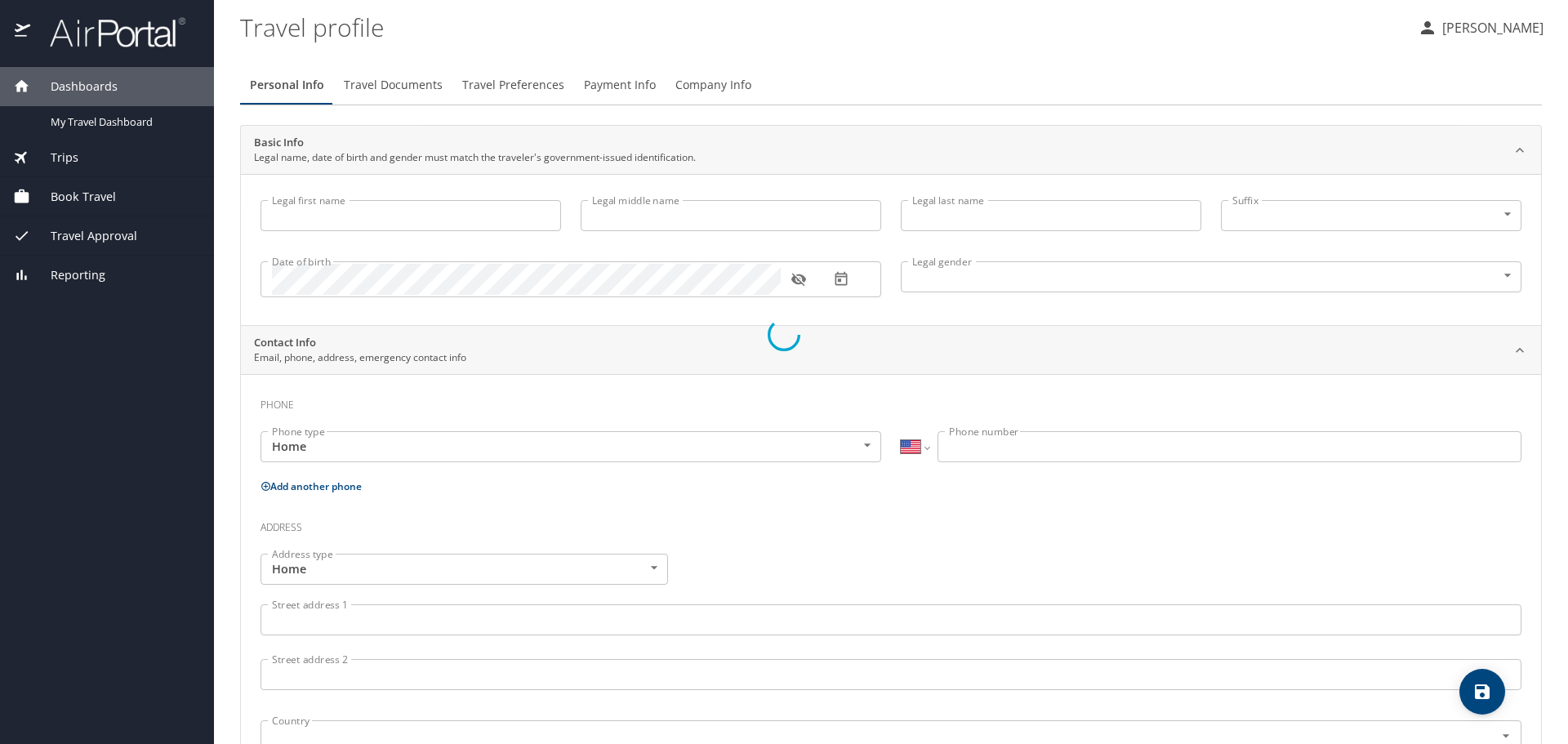
type input "(225) 721-0576"
select select "US"
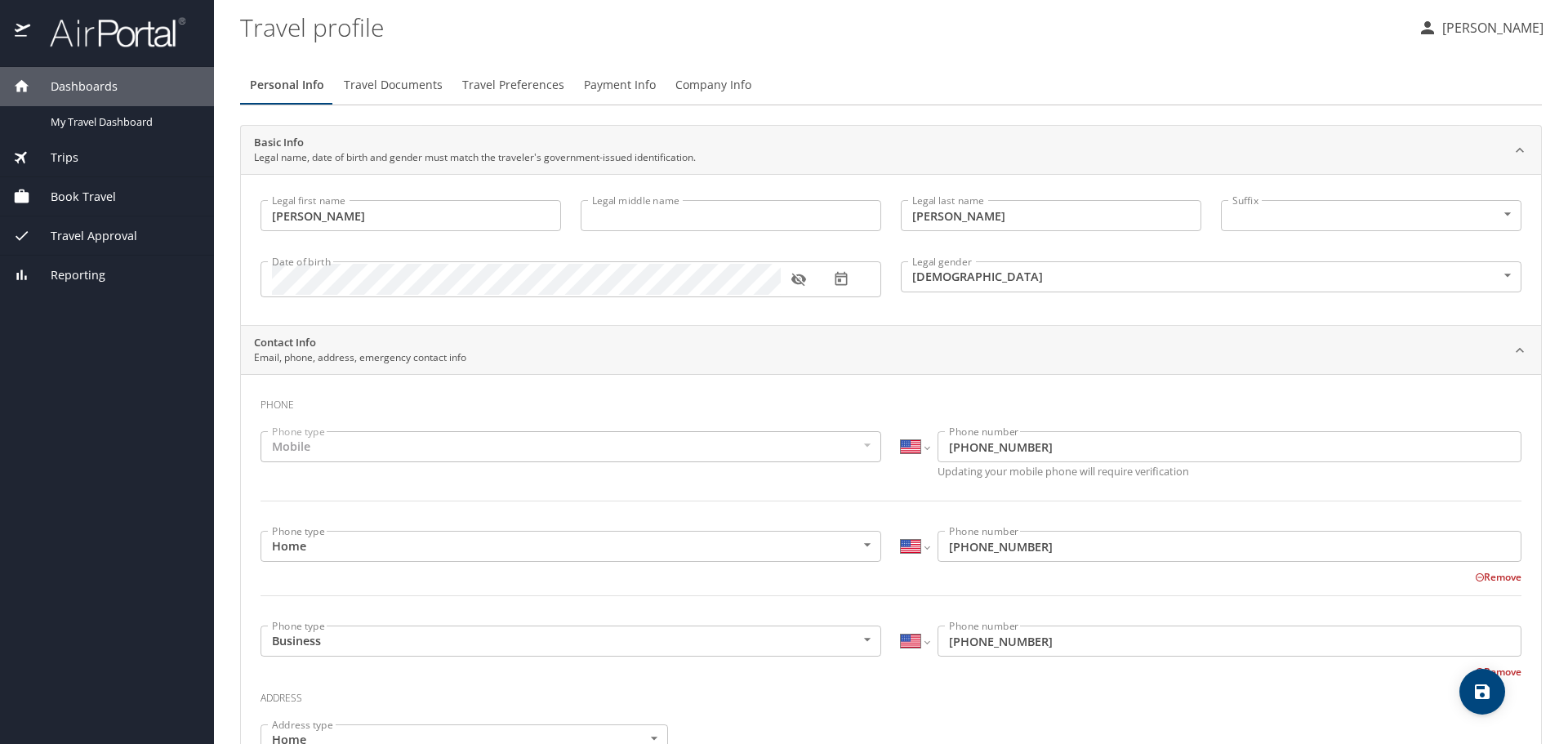
click at [90, 192] on span "Book Travel" at bounding box center [73, 196] width 86 height 18
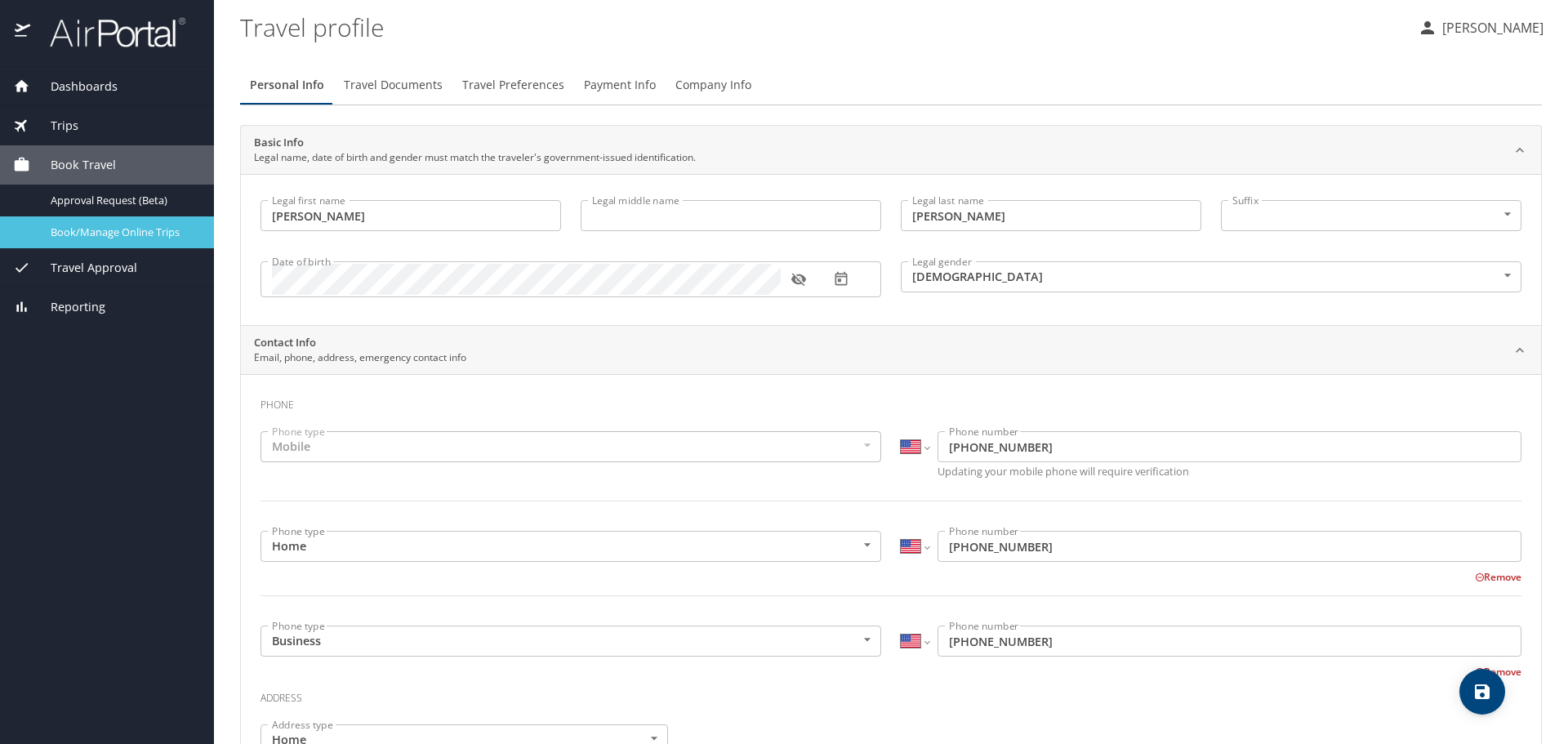
click at [78, 226] on span "Book/Manage Online Trips" at bounding box center [122, 232] width 143 height 15
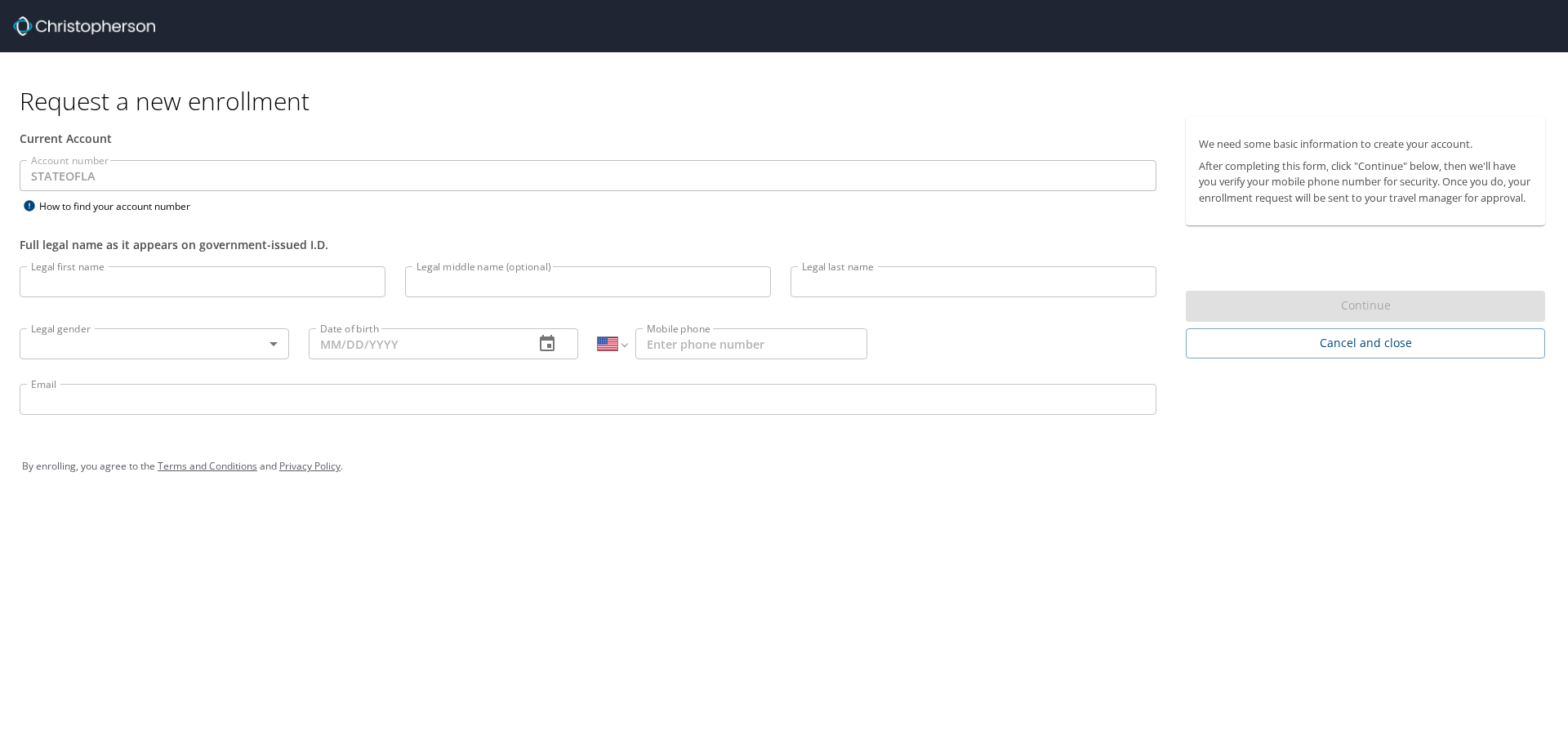
select select "US"
